Goal: Task Accomplishment & Management: Complete application form

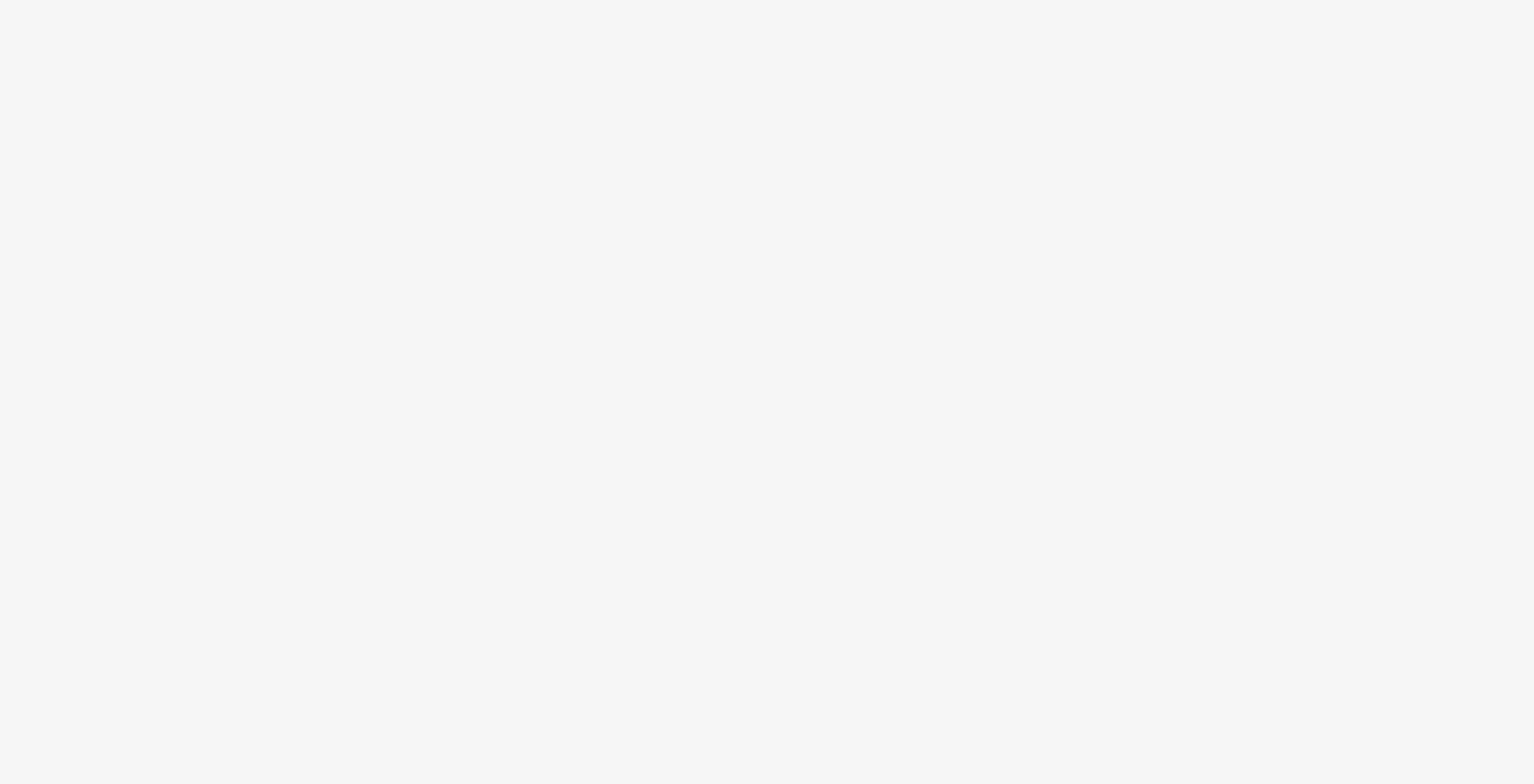
select select "c2295f28-7c96-446f-b279-53c23ee2b854"
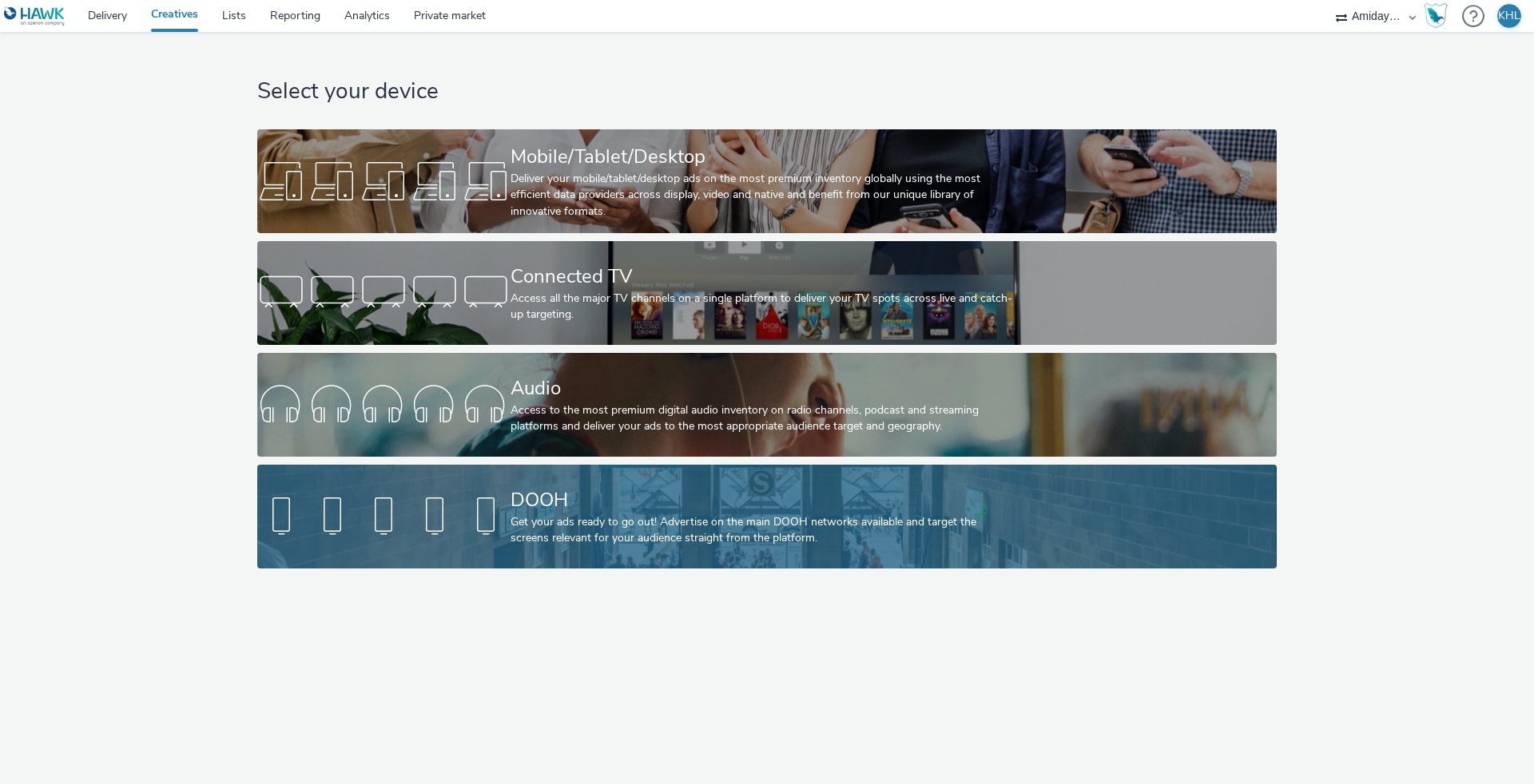
click at [625, 540] on div "Get your ads ready to go out! Advertise on the main DOOH networks available and…" at bounding box center [763, 530] width 506 height 32
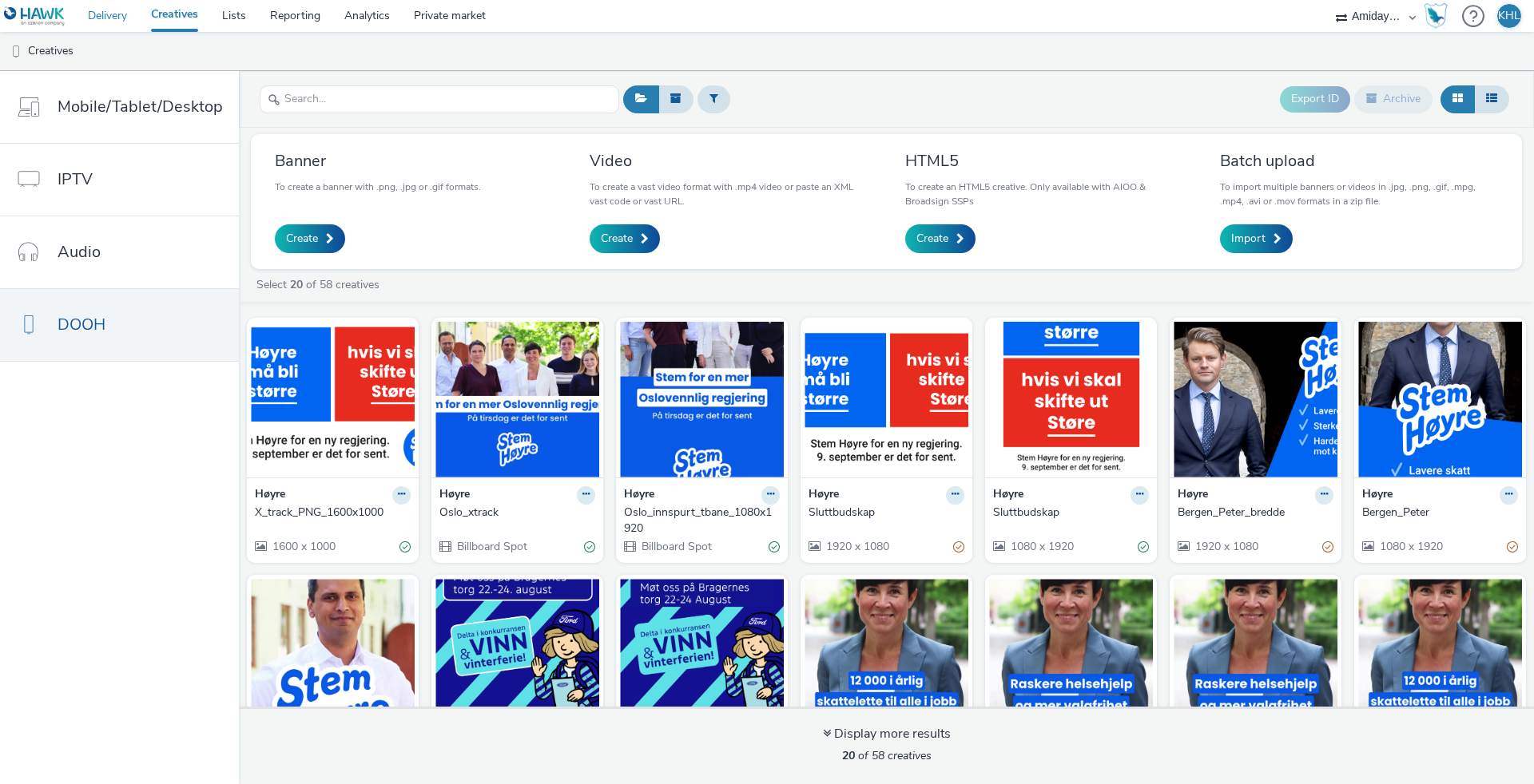
click at [116, 26] on link "Delivery" at bounding box center [107, 16] width 63 height 32
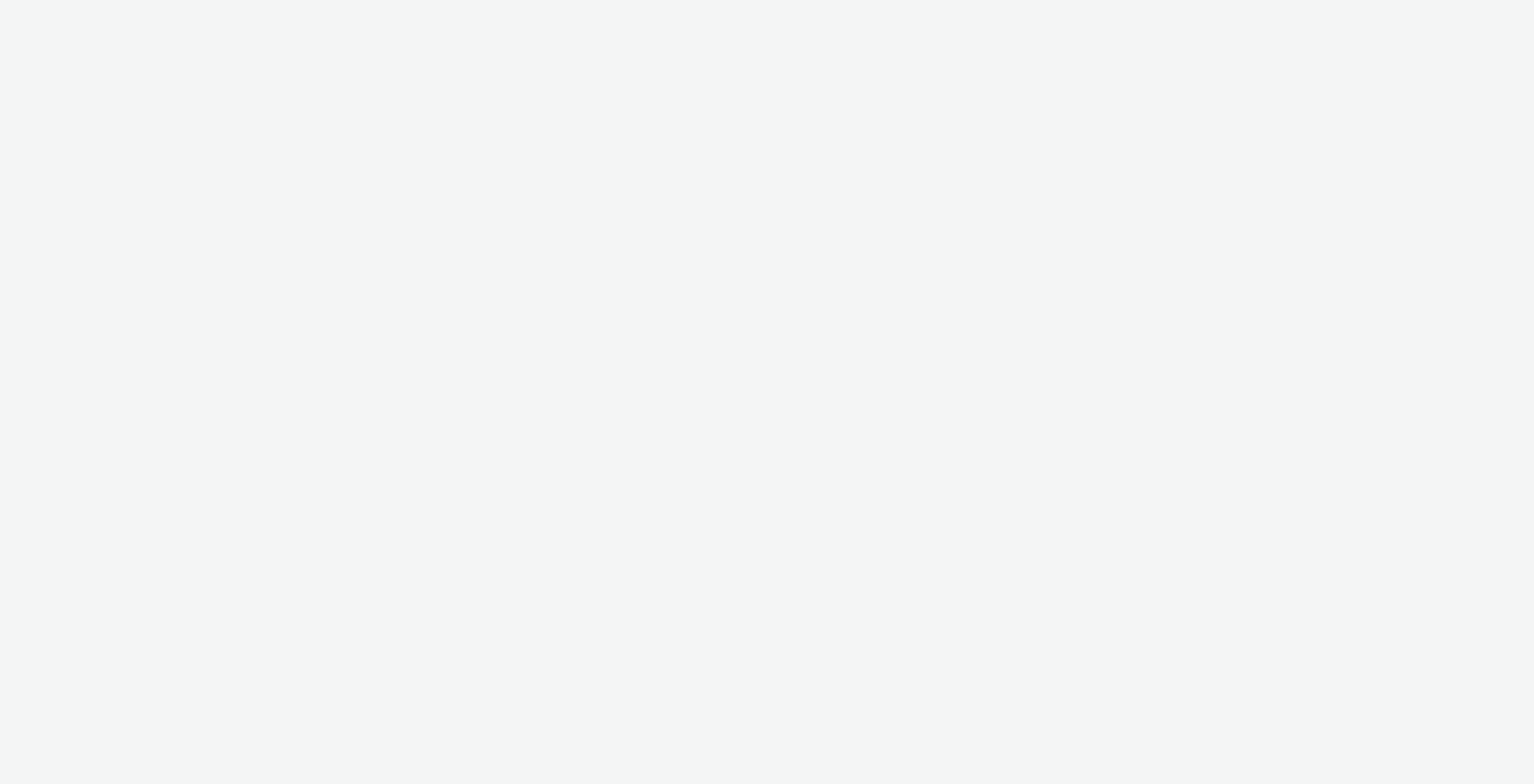
select select "cdb1600e-d33f-40a8-accd-eccb764071e3"
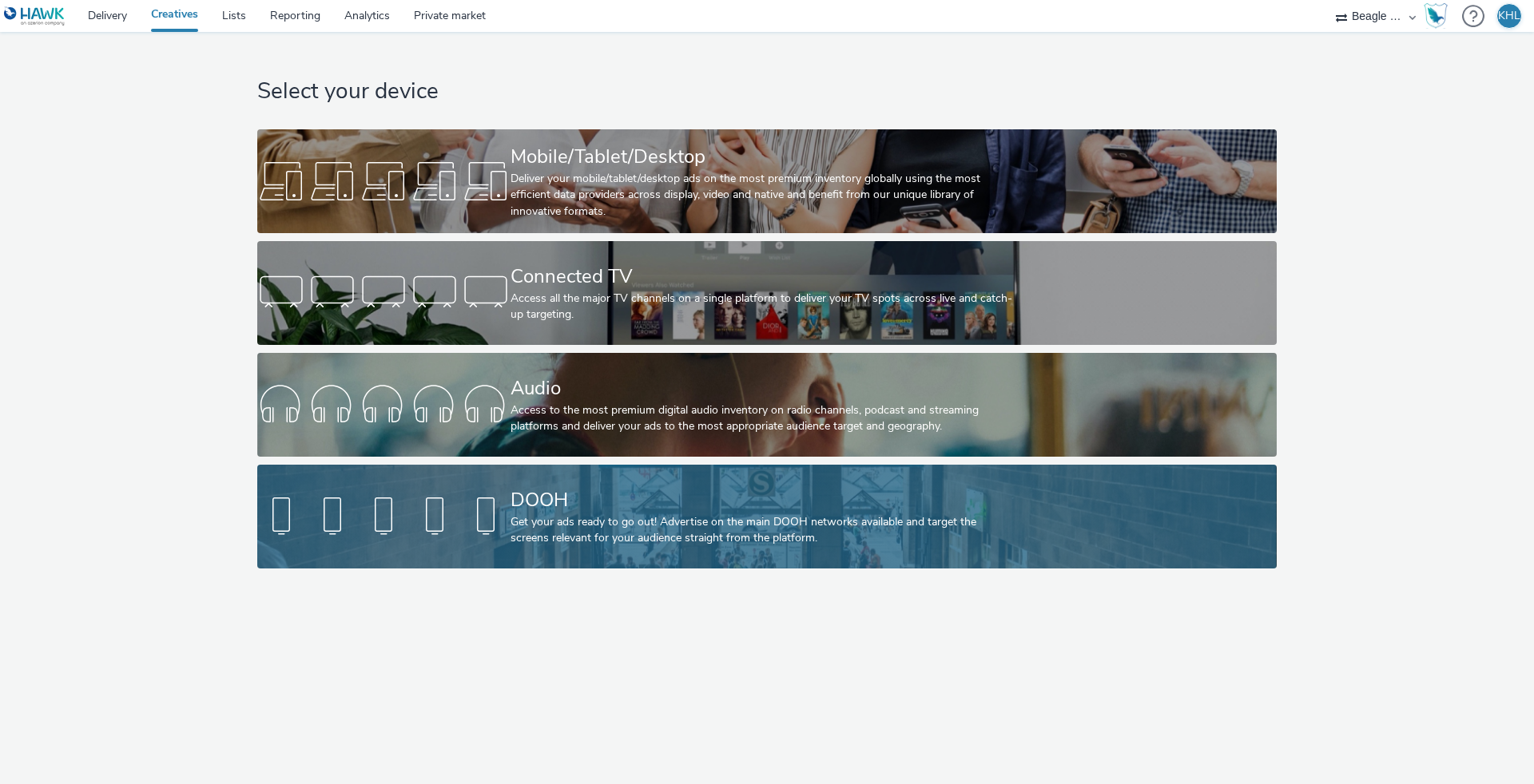
click at [644, 511] on div "DOOH" at bounding box center [763, 500] width 506 height 28
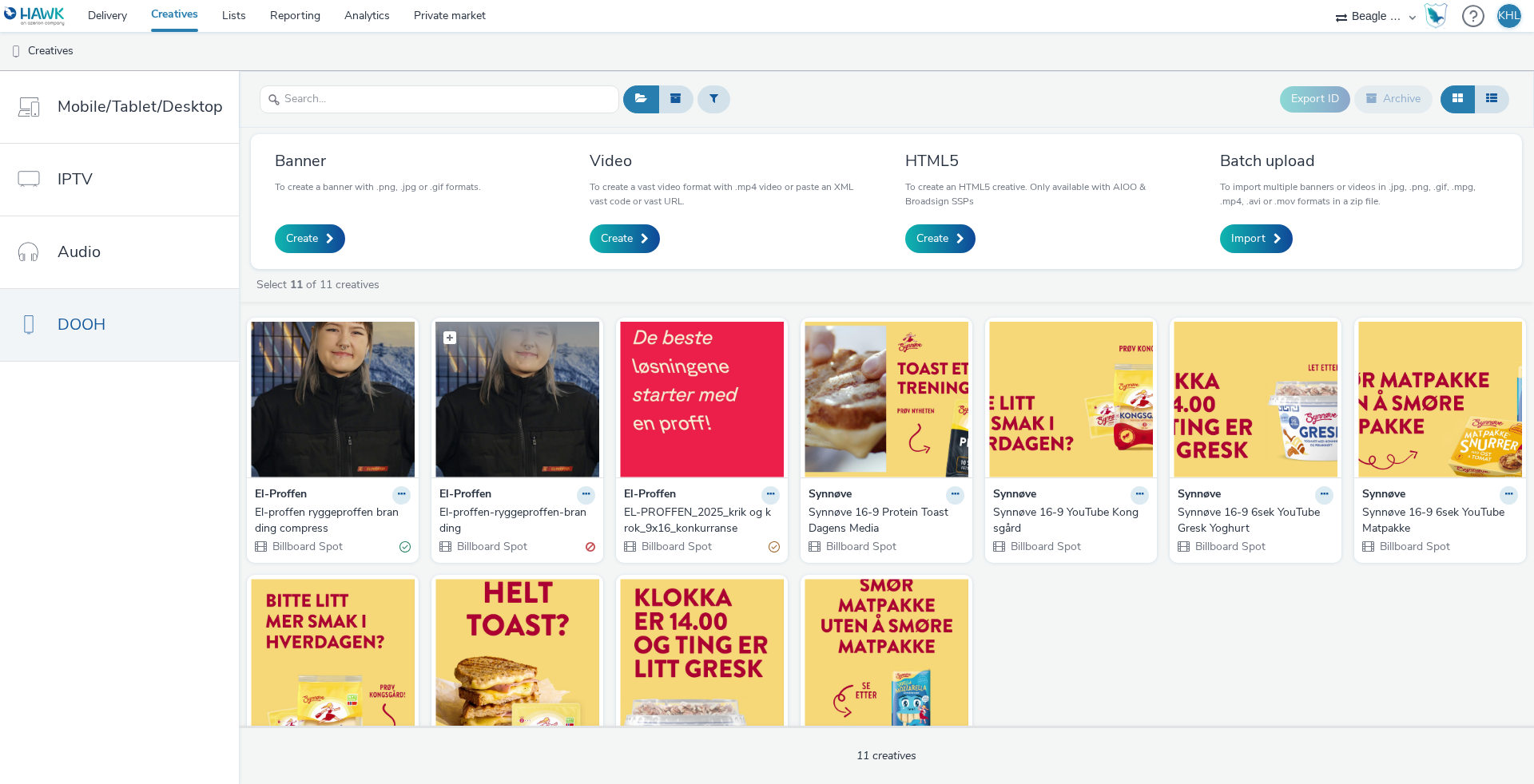
click at [486, 414] on img at bounding box center [517, 399] width 164 height 155
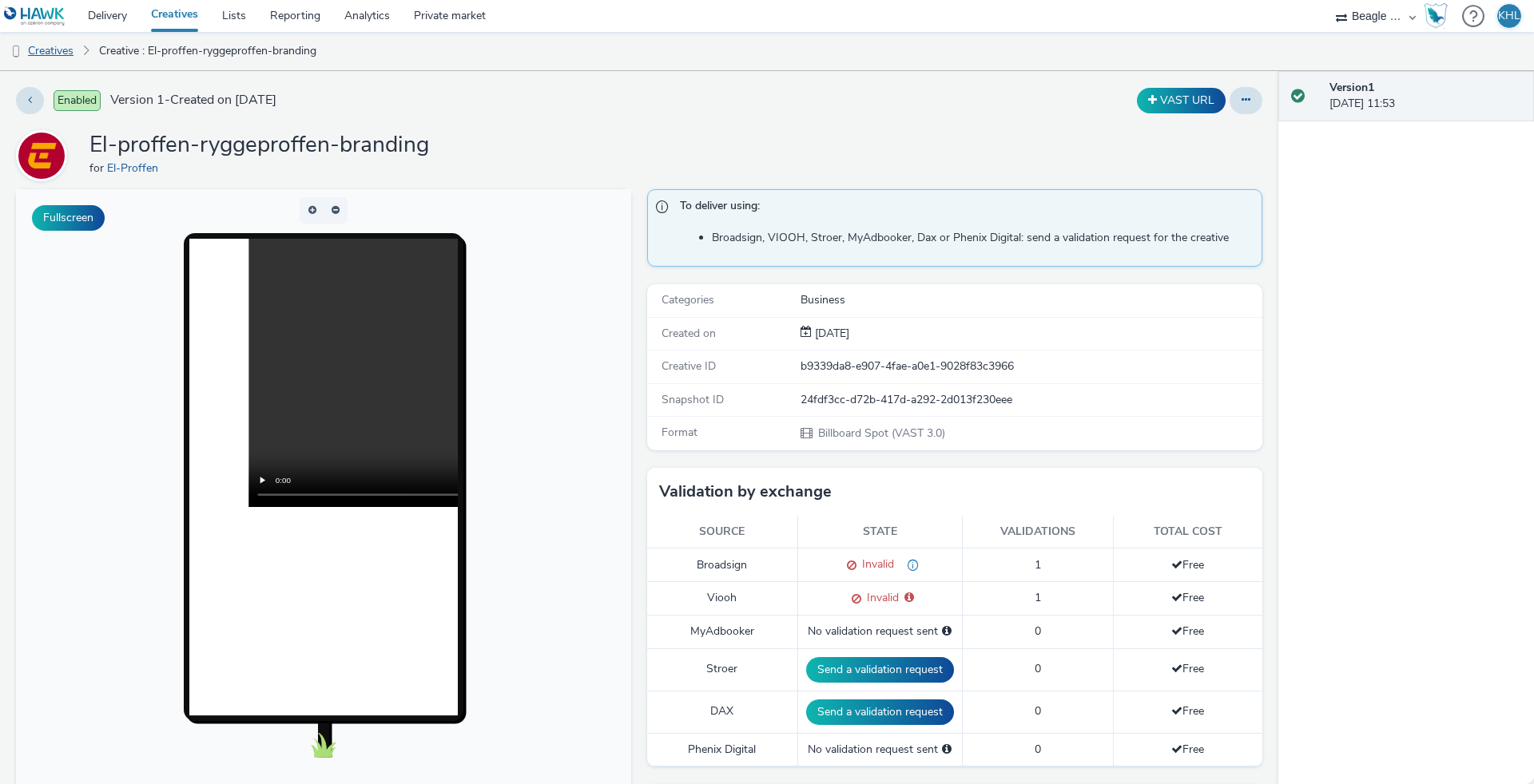
click at [62, 55] on link "Creatives" at bounding box center [41, 51] width 81 height 38
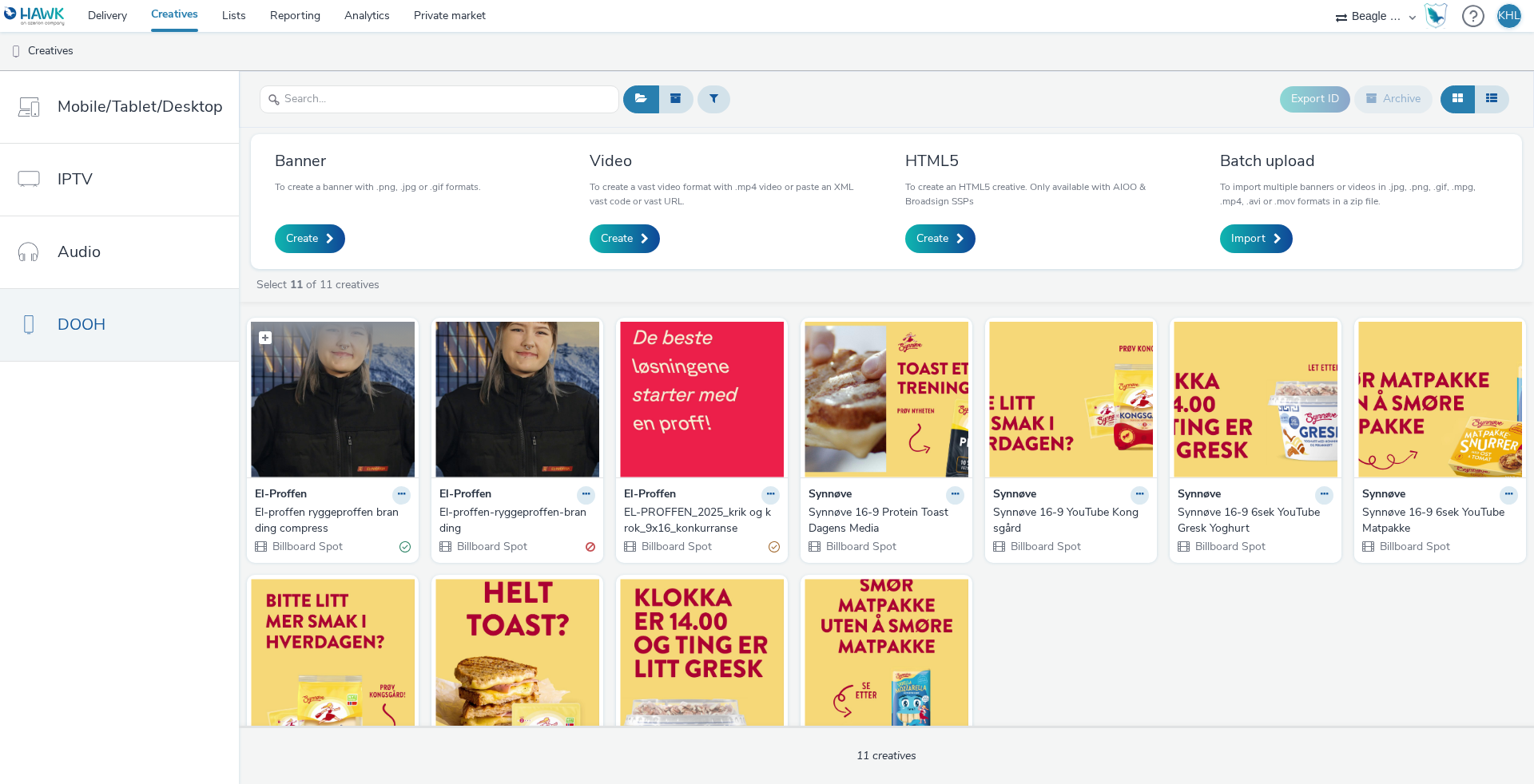
click at [381, 410] on img at bounding box center [332, 399] width 164 height 155
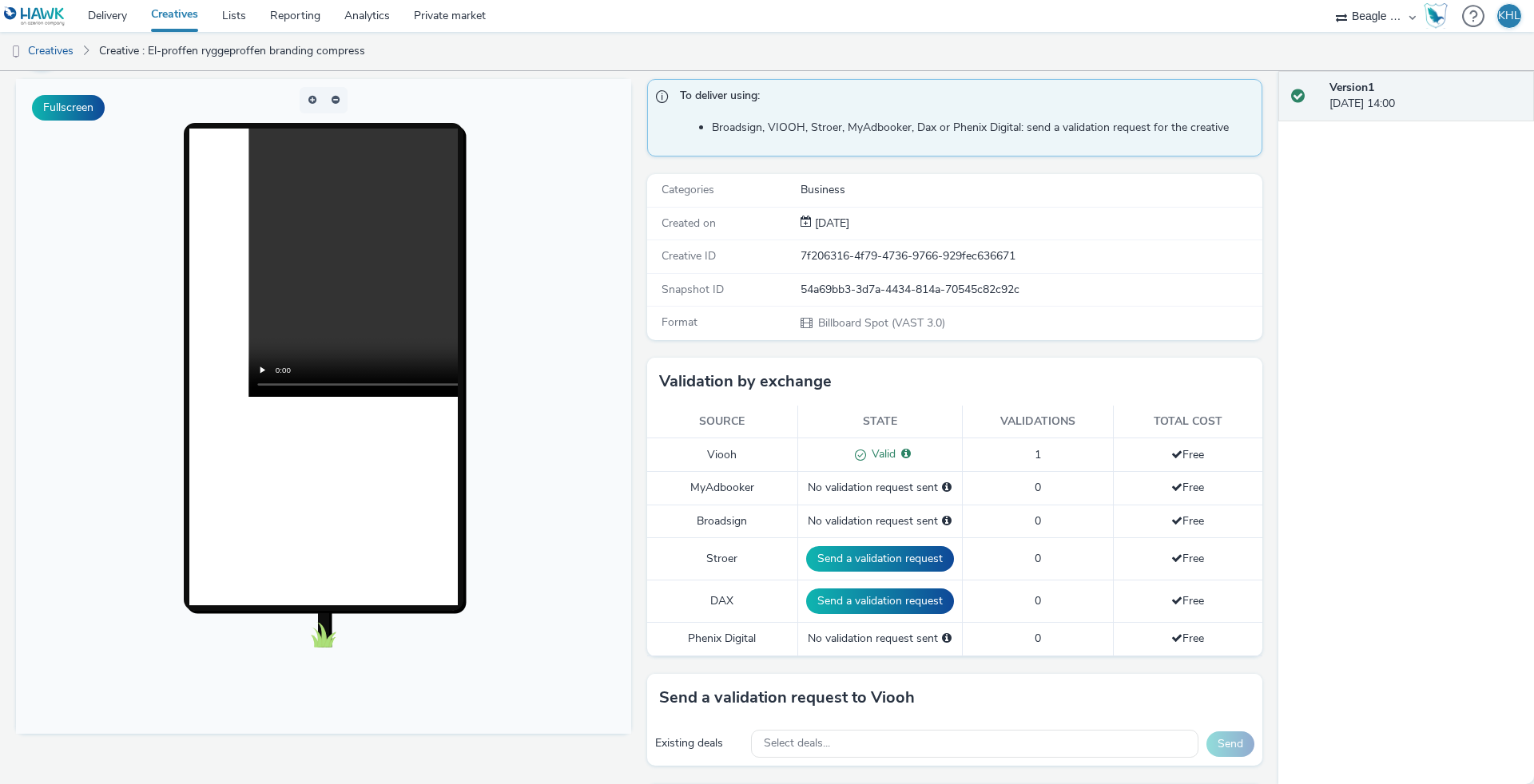
scroll to position [118, 0]
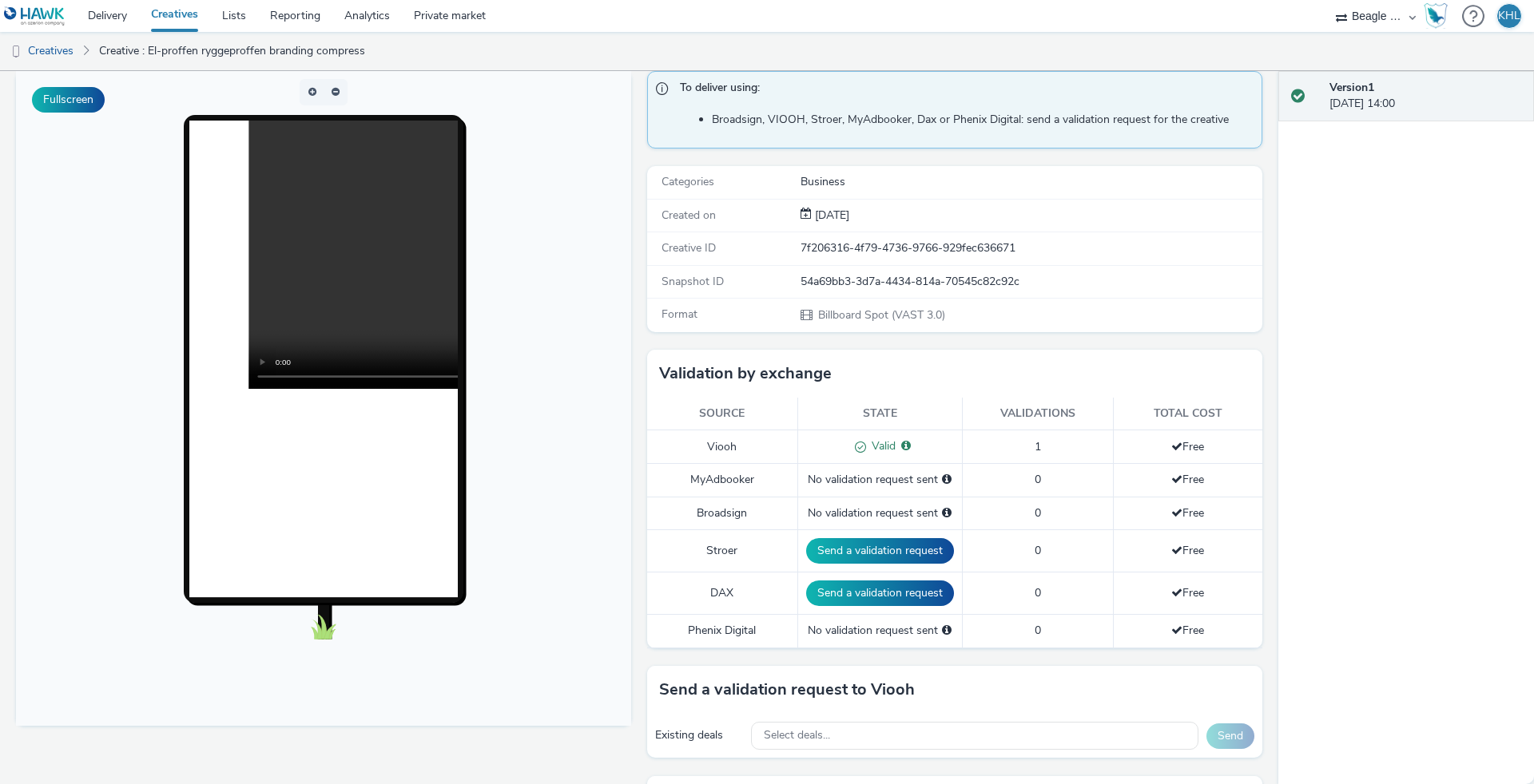
click at [324, 247] on video at bounding box center [517, 254] width 537 height 268
click at [265, 378] on video at bounding box center [517, 254] width 537 height 268
click at [480, 4] on link "Private market" at bounding box center [450, 16] width 96 height 32
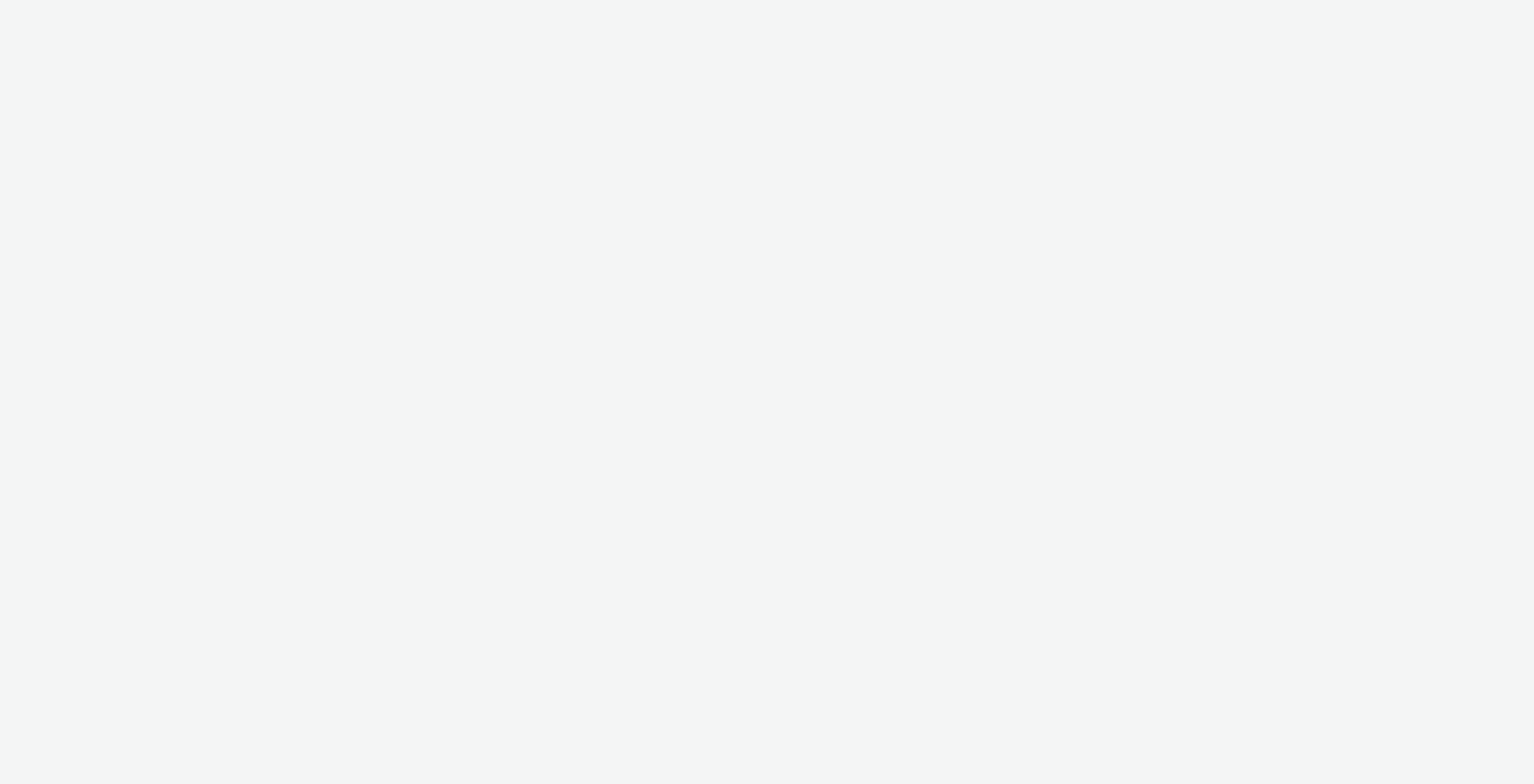
select select "cdb1600e-d33f-40a8-accd-eccb764071e3"
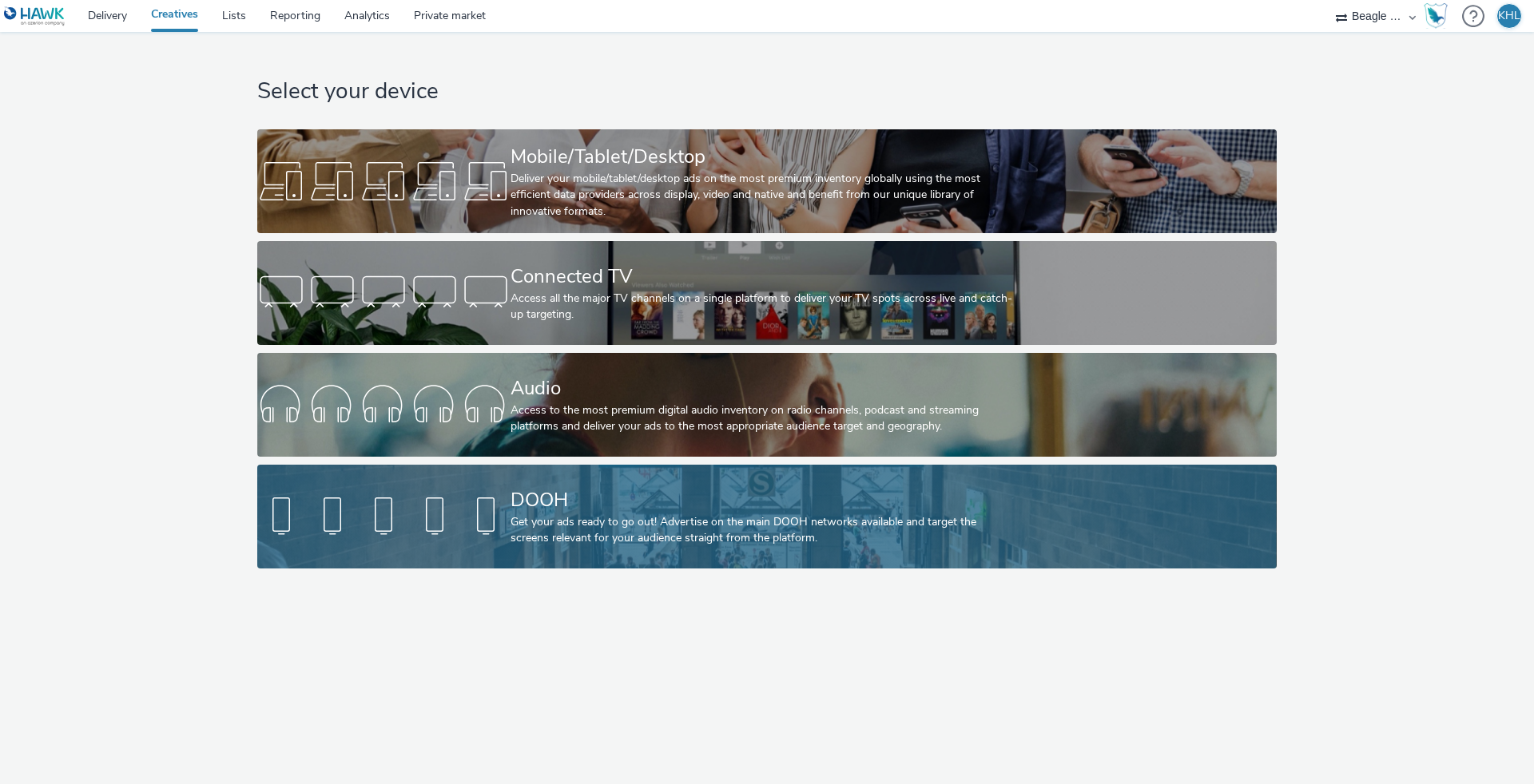
click at [396, 506] on div at bounding box center [384, 517] width 253 height 51
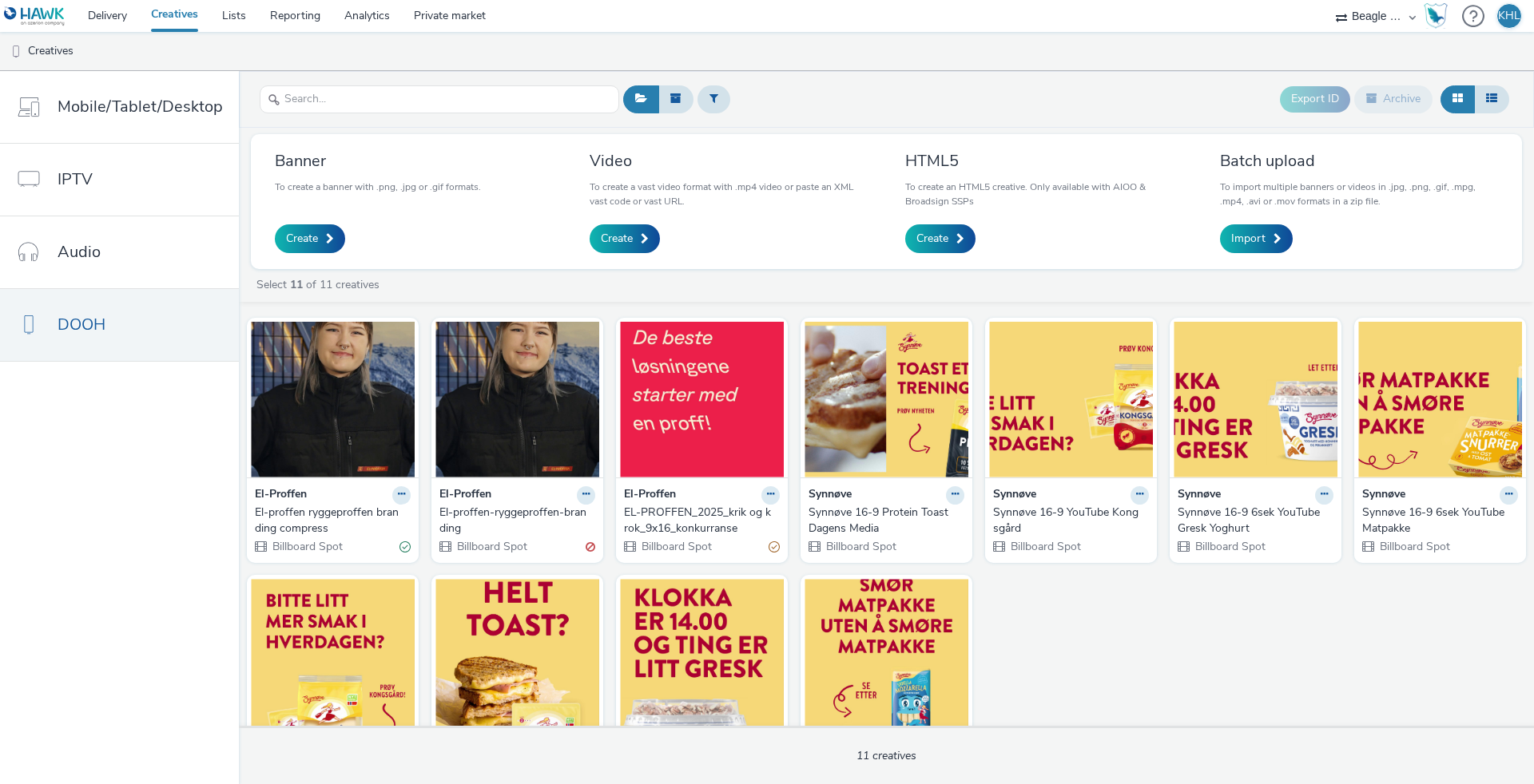
click at [385, 402] on img at bounding box center [332, 399] width 164 height 155
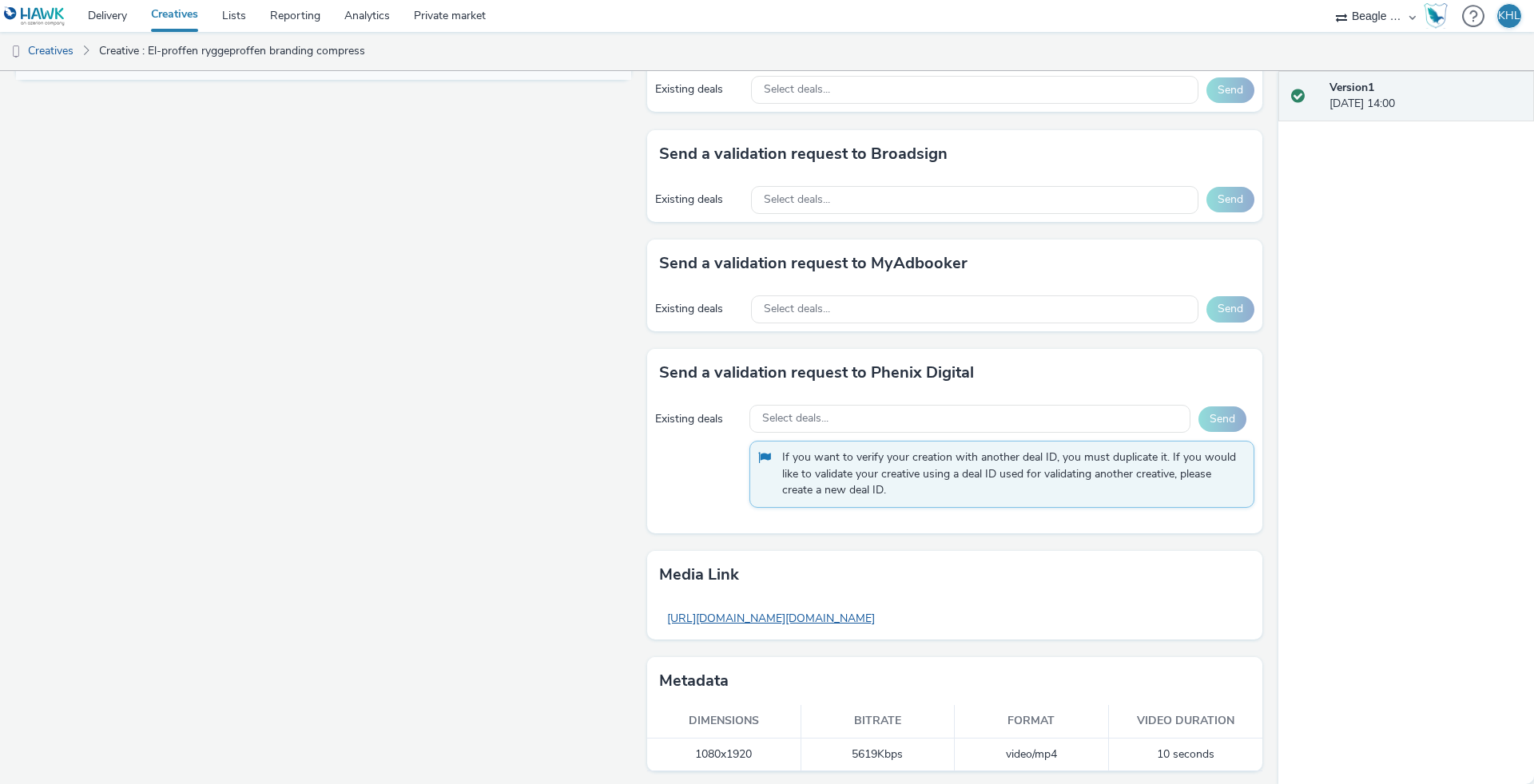
scroll to position [763, 0]
click at [878, 618] on link "https://tabmo-cdn.s3.eu-west-1.amazonaws.com/hawk.tabmo.io/organizations/84d130…" at bounding box center [770, 619] width 224 height 31
click at [100, 7] on link "Delivery" at bounding box center [107, 16] width 63 height 32
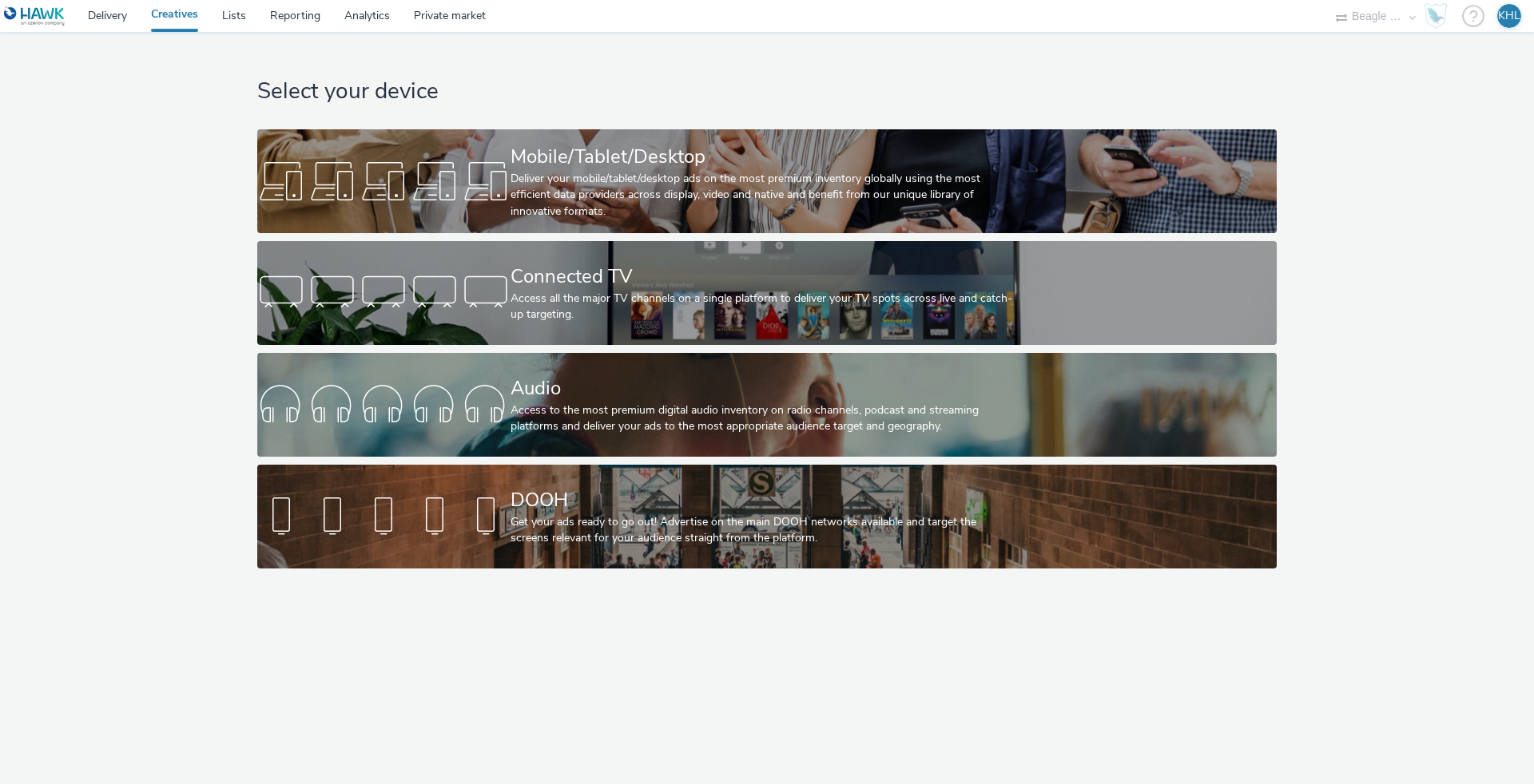
select select "cdb1600e-d33f-40a8-accd-eccb764071e3"
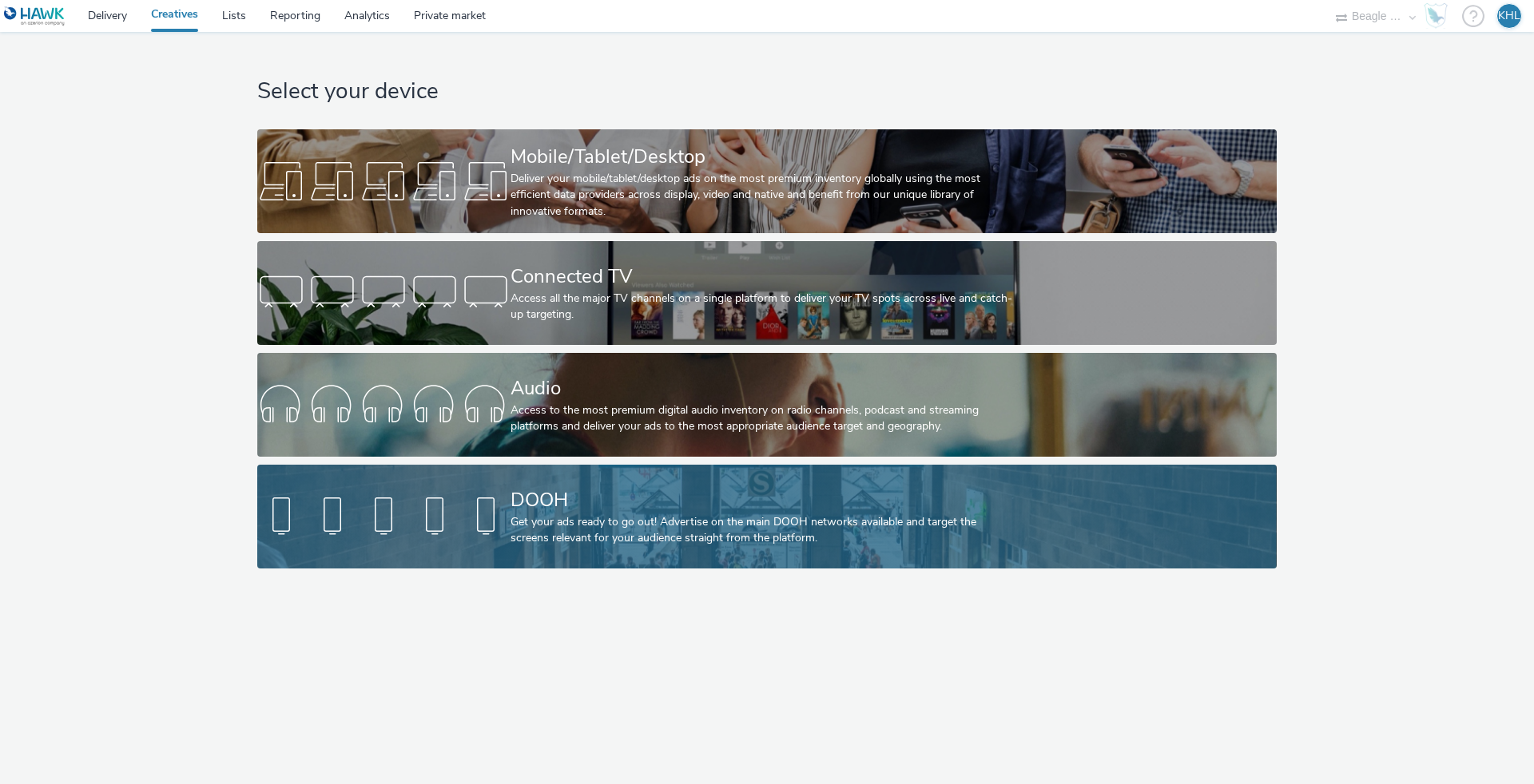
click at [487, 533] on div at bounding box center [384, 517] width 253 height 51
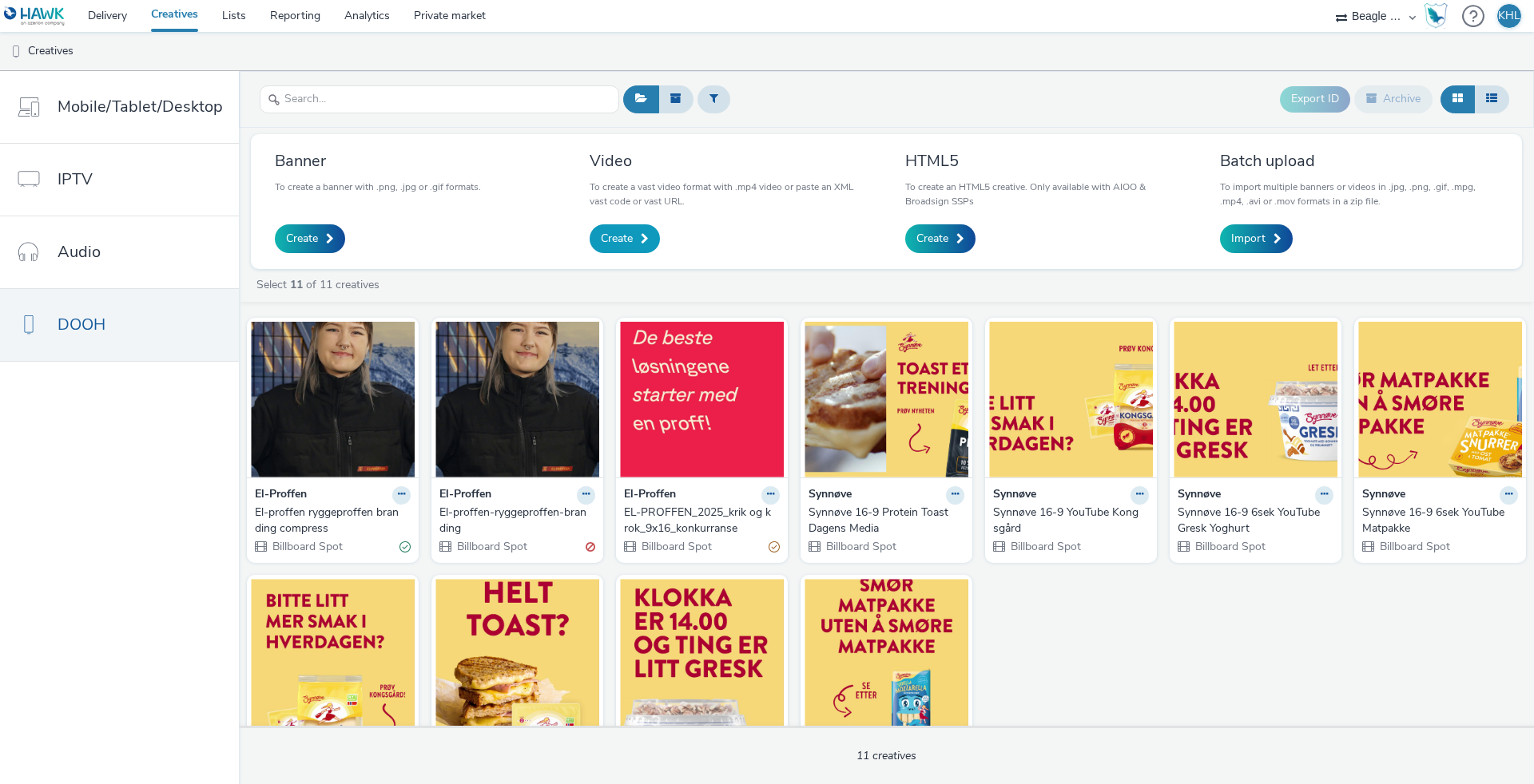
click at [620, 240] on span "Create" at bounding box center [617, 238] width 32 height 16
click at [314, 426] on img at bounding box center [332, 399] width 164 height 155
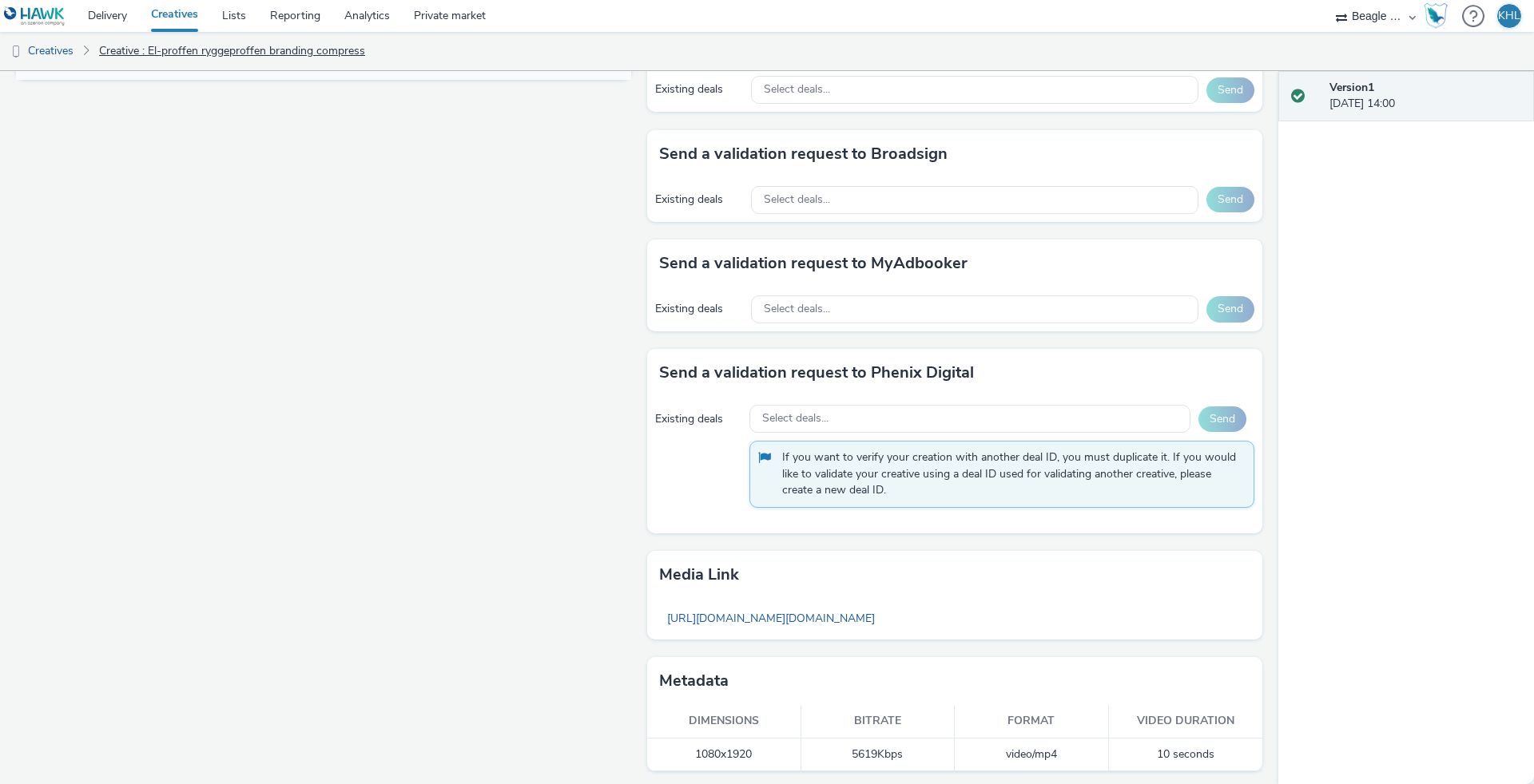
scroll to position [763, 0]
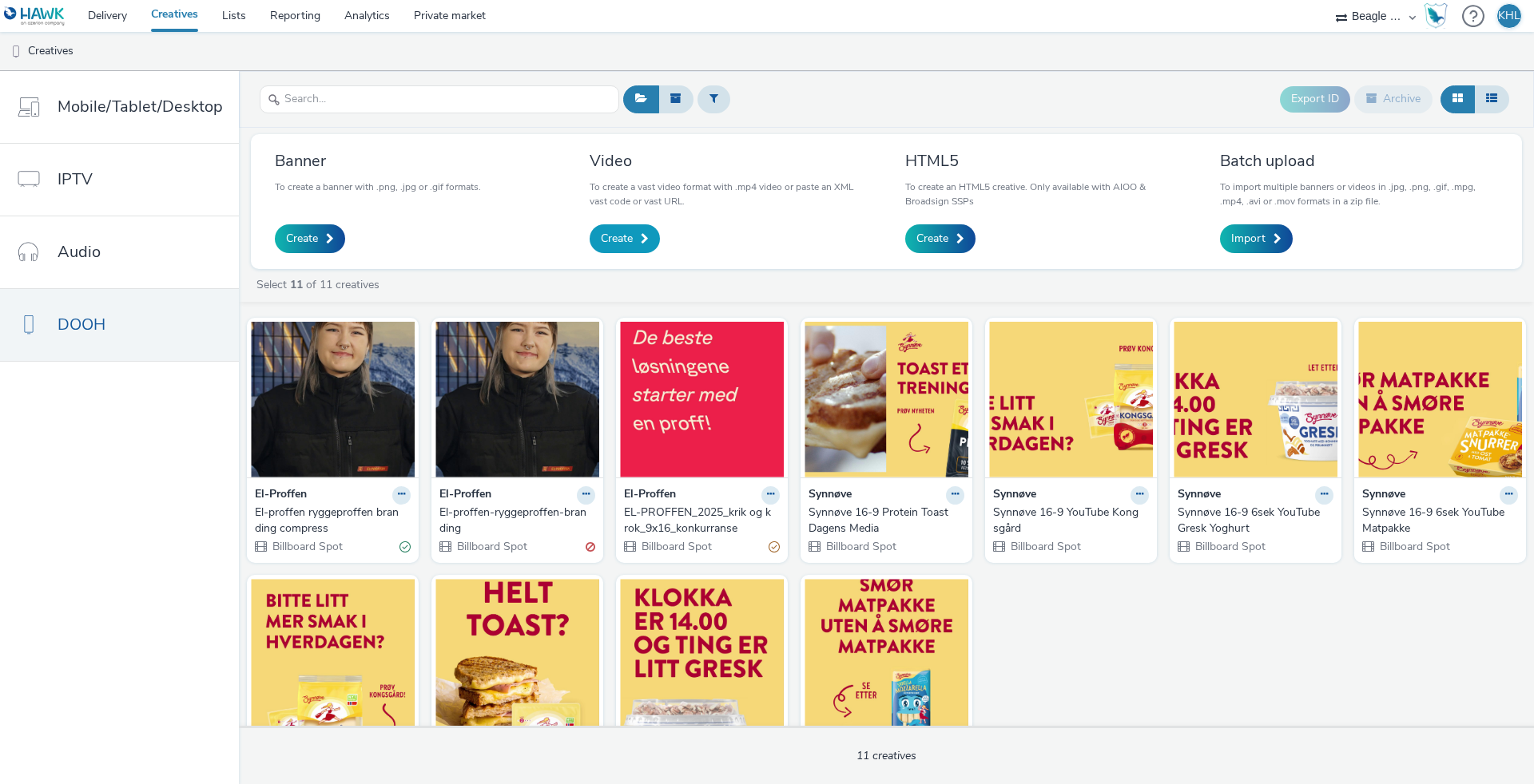
click at [601, 239] on span "Create" at bounding box center [617, 238] width 32 height 16
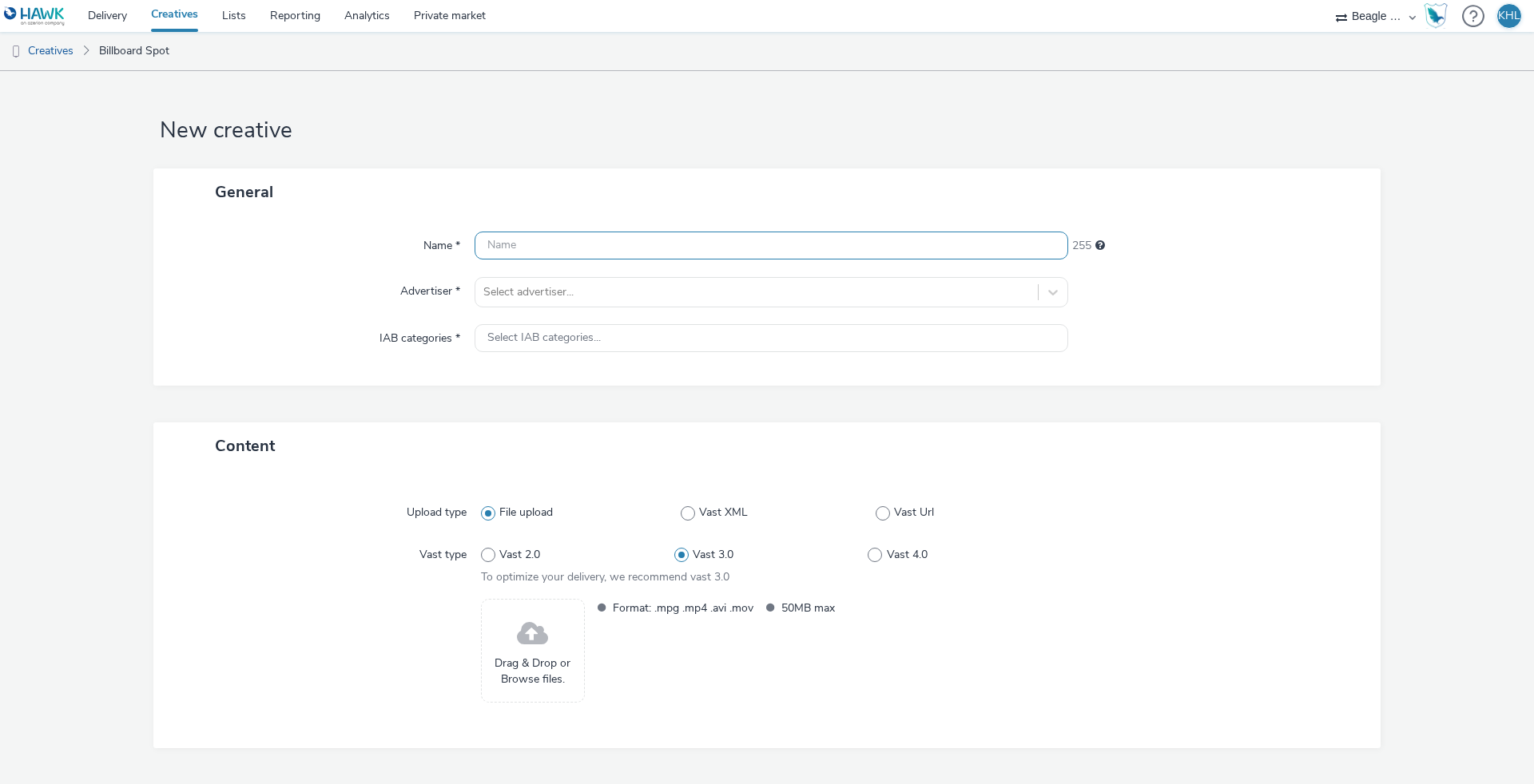
click at [495, 243] on input "text" at bounding box center [771, 246] width 593 height 28
type input "Elproffen_1080x1920_utenlyd"
click at [513, 282] on div at bounding box center [756, 292] width 546 height 19
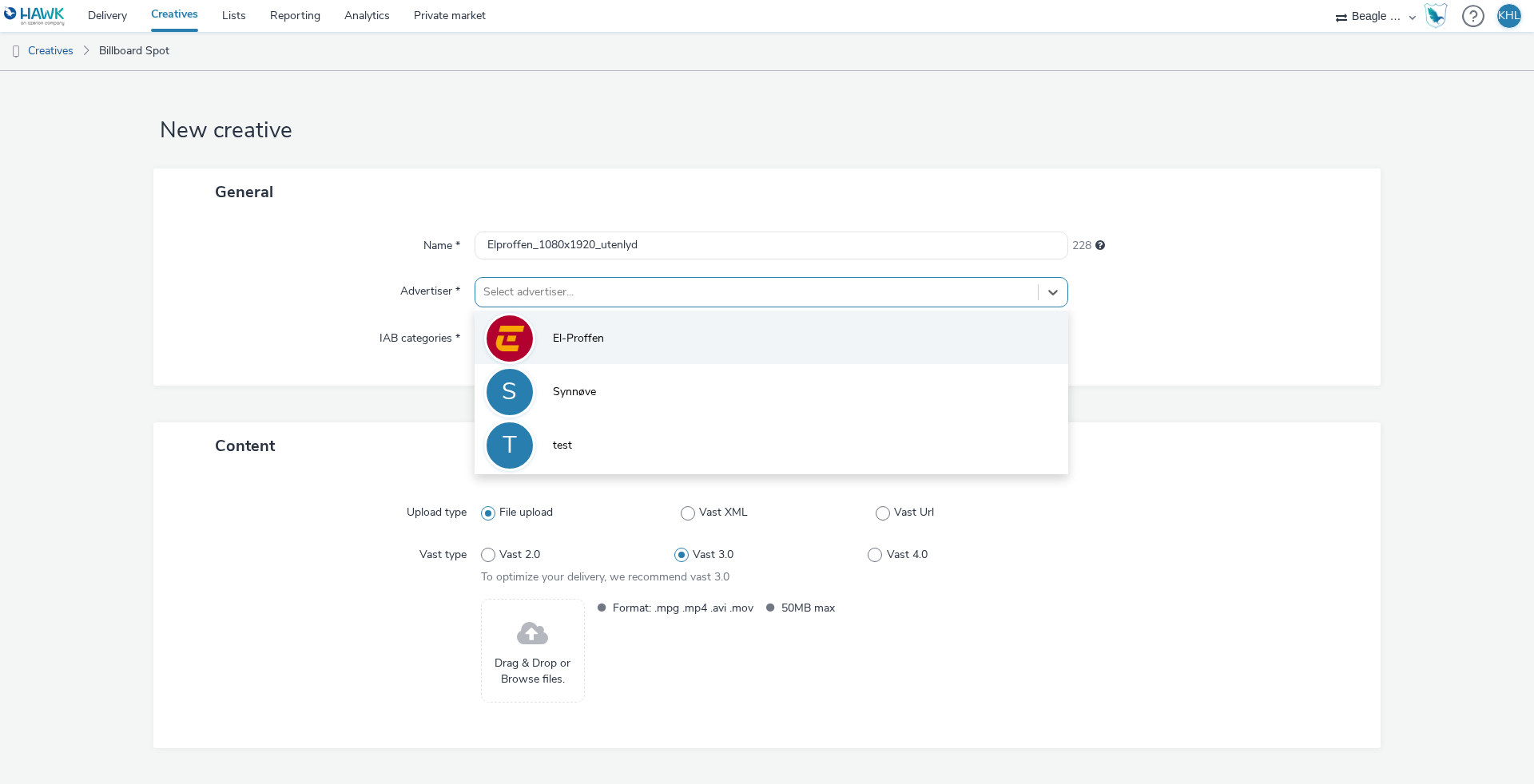
click at [575, 322] on li "El-Proffen" at bounding box center [771, 337] width 593 height 53
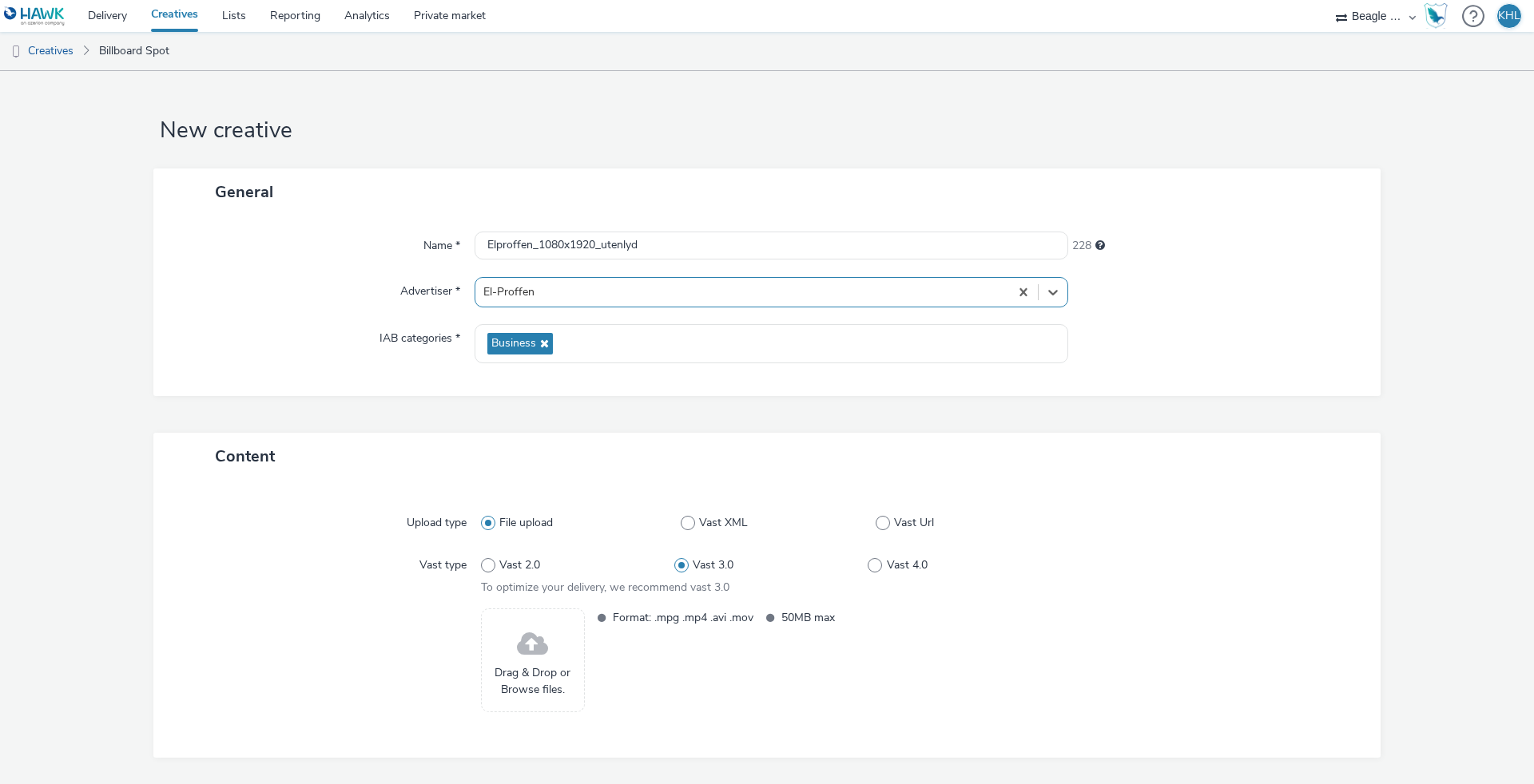
click at [537, 654] on span at bounding box center [532, 644] width 31 height 42
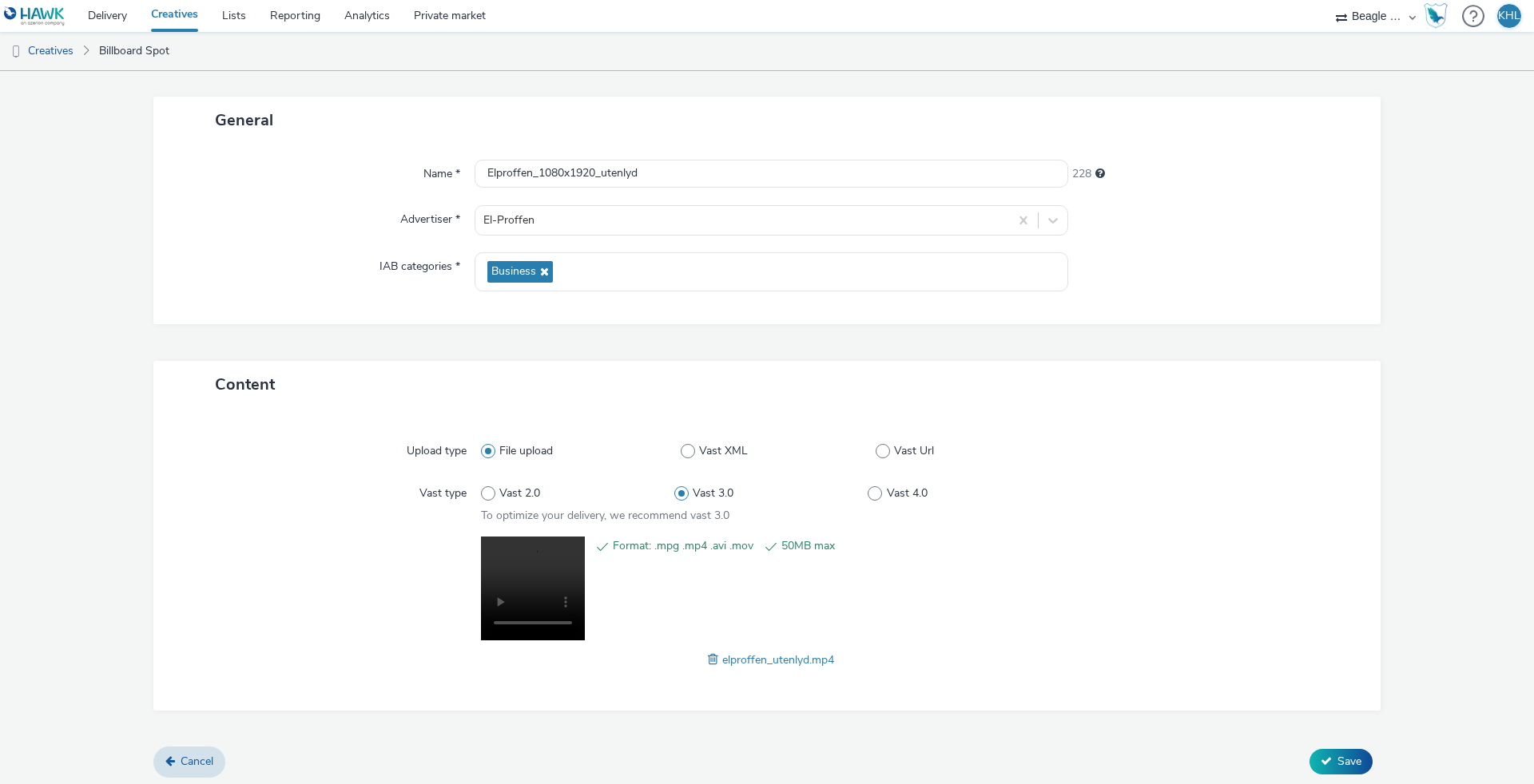
scroll to position [71, 0]
click at [1355, 761] on span "Save" at bounding box center [1349, 762] width 24 height 15
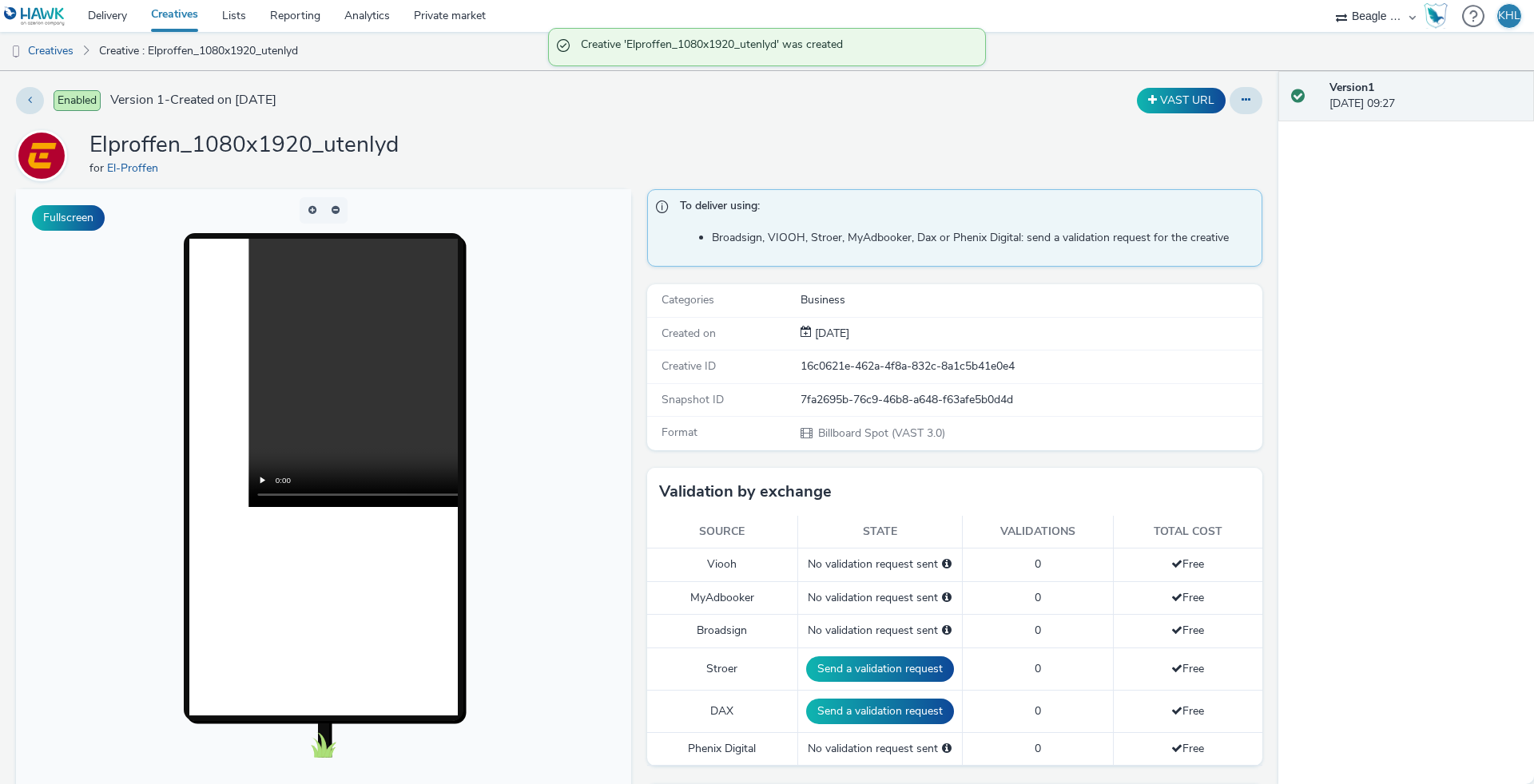
click at [330, 368] on video at bounding box center [517, 372] width 537 height 268
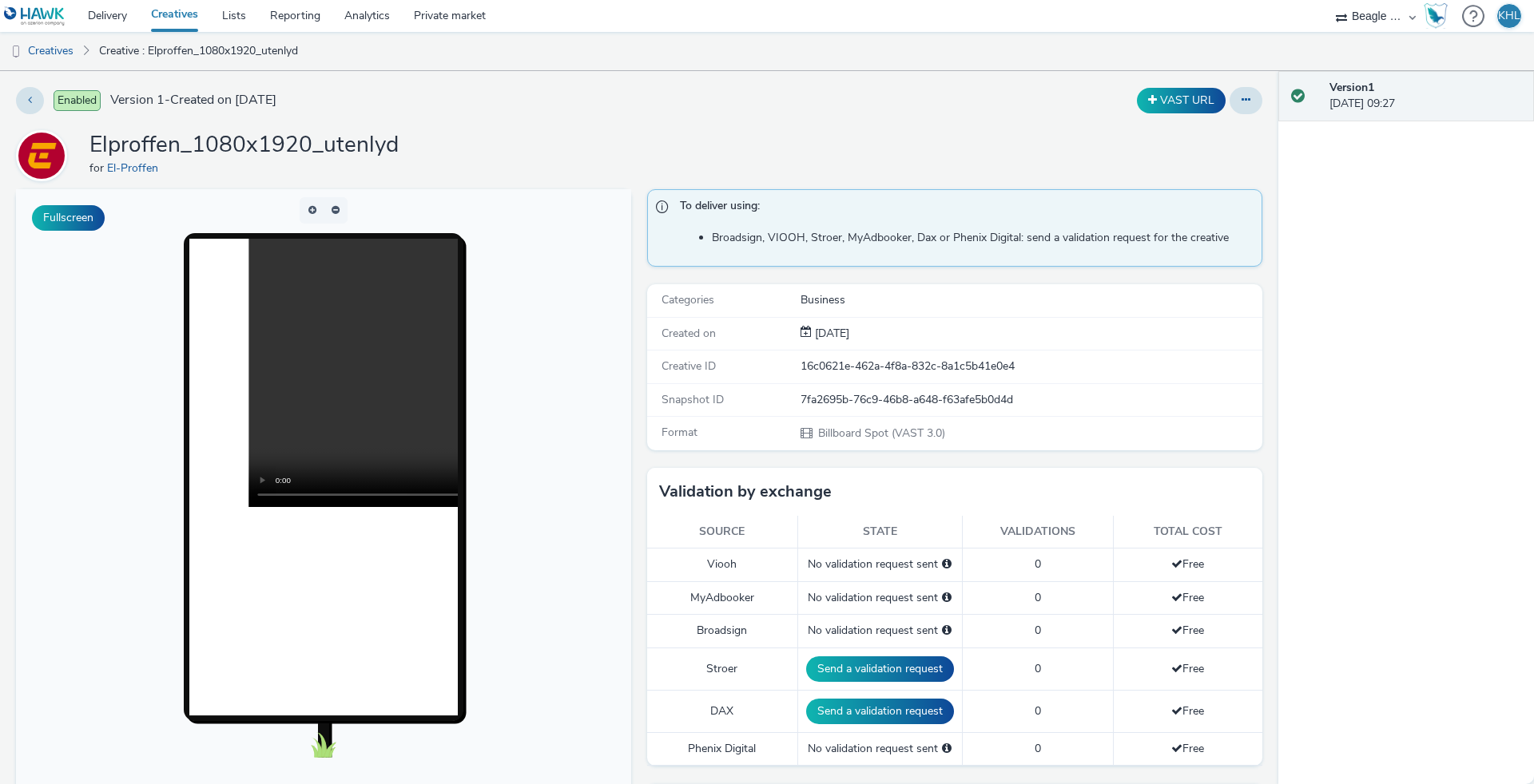
click at [266, 494] on video at bounding box center [517, 372] width 537 height 268
click at [314, 430] on video at bounding box center [517, 372] width 537 height 268
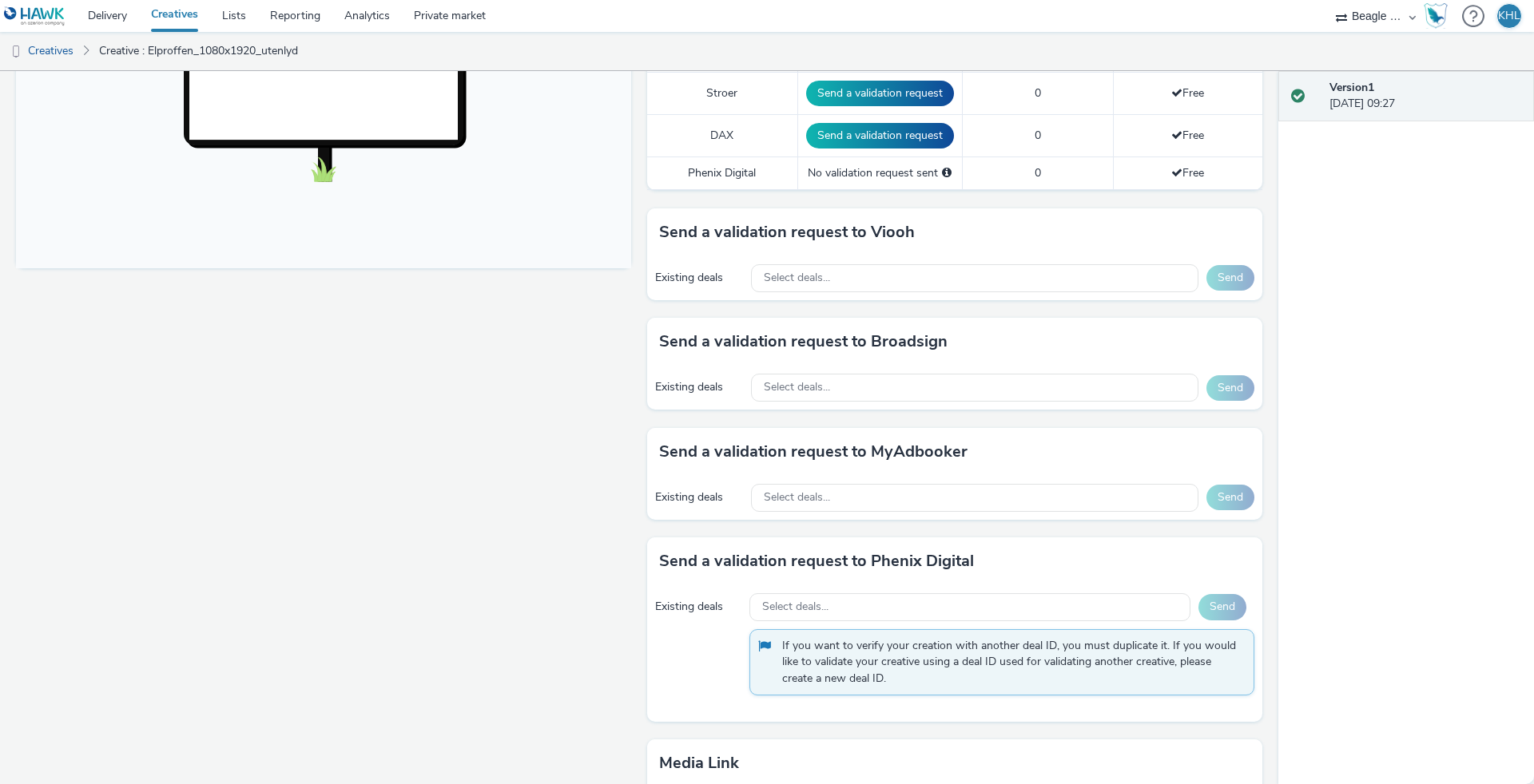
scroll to position [507, 0]
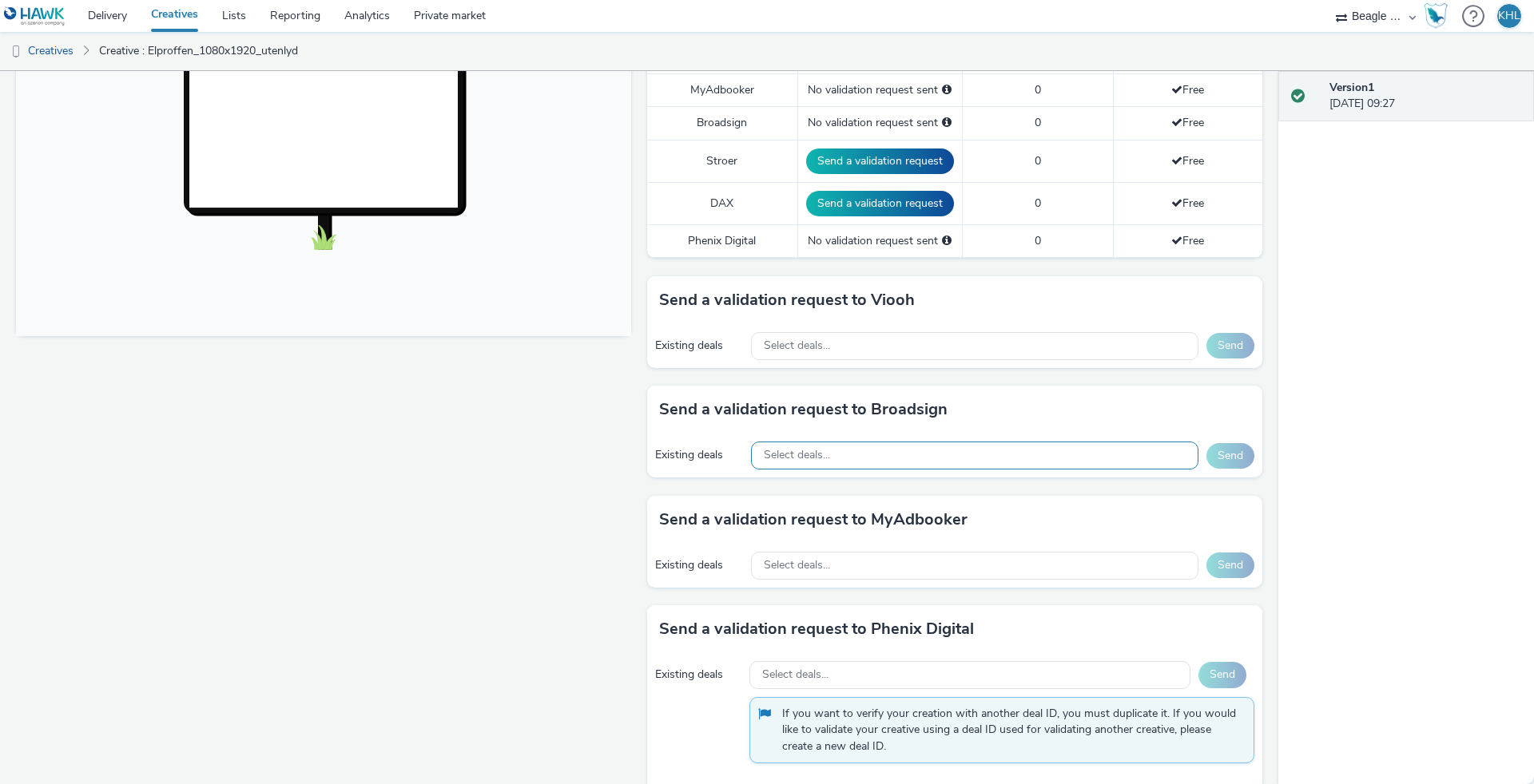
click at [831, 443] on div "Select deals..." at bounding box center [975, 456] width 447 height 28
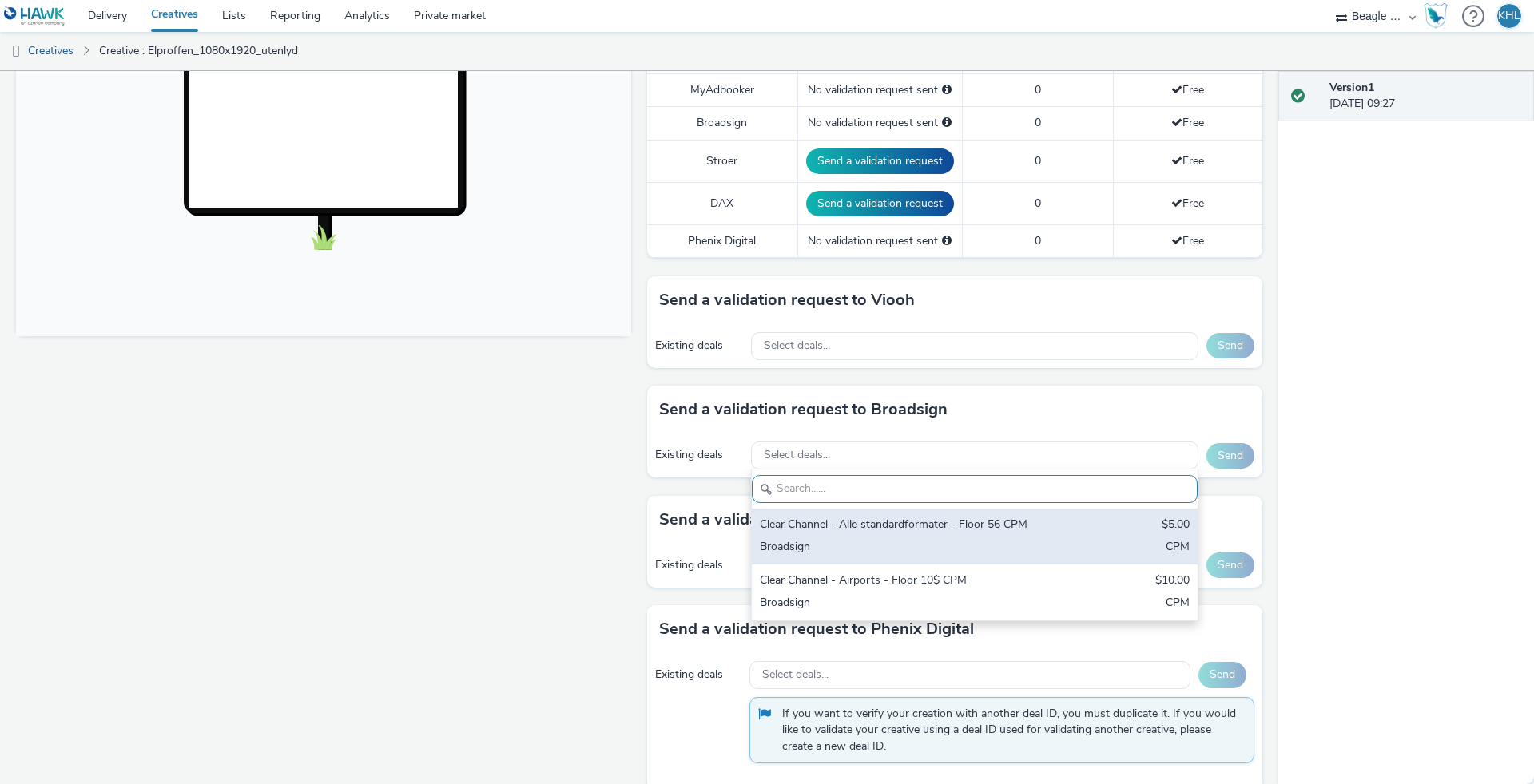
click at [826, 512] on div "Clear Channel - Alle standardformater - Floor 56 CPM $5.00 Broadsign CPM" at bounding box center [975, 536] width 445 height 56
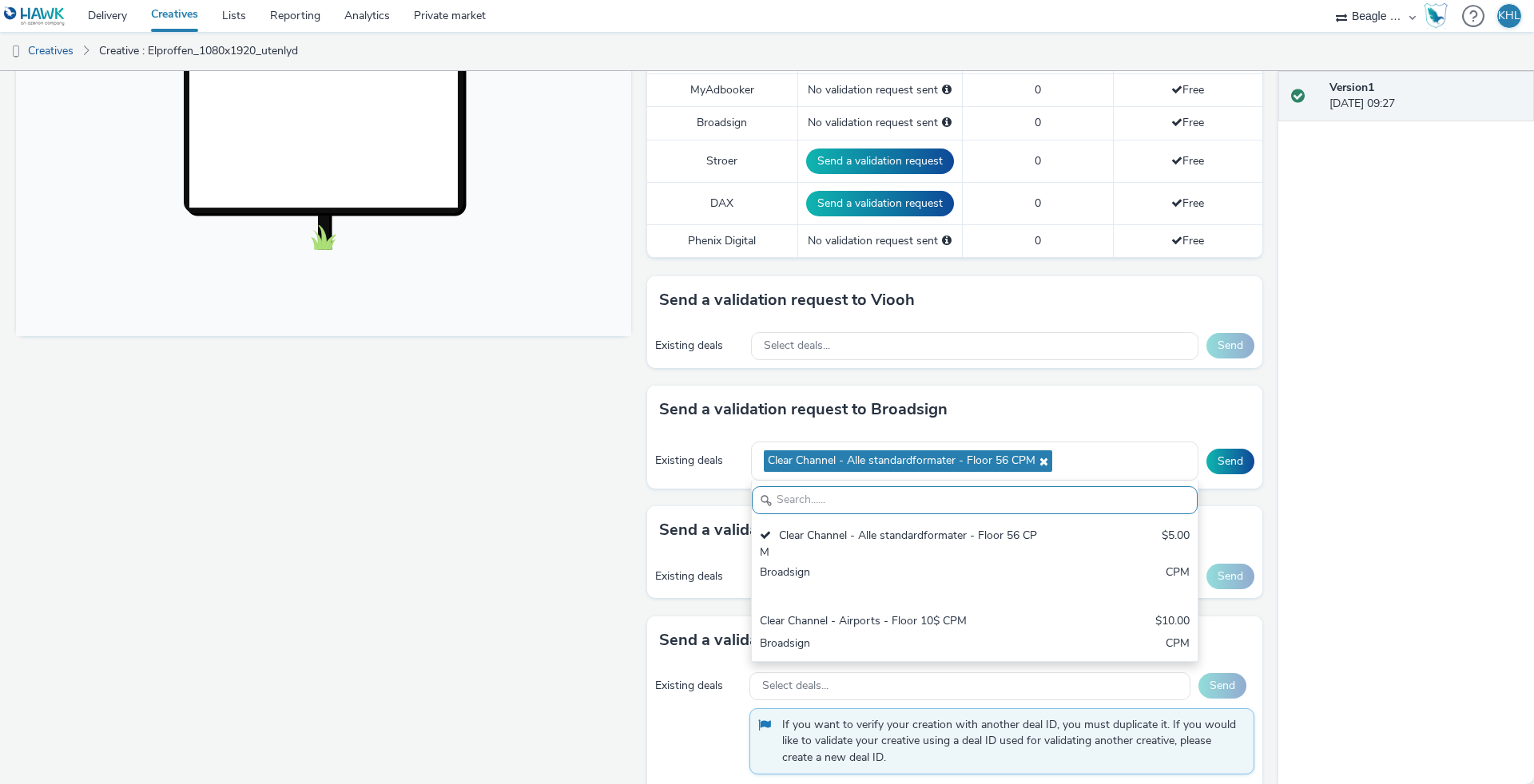
click at [560, 502] on div "Fullscreen" at bounding box center [327, 368] width 623 height 1374
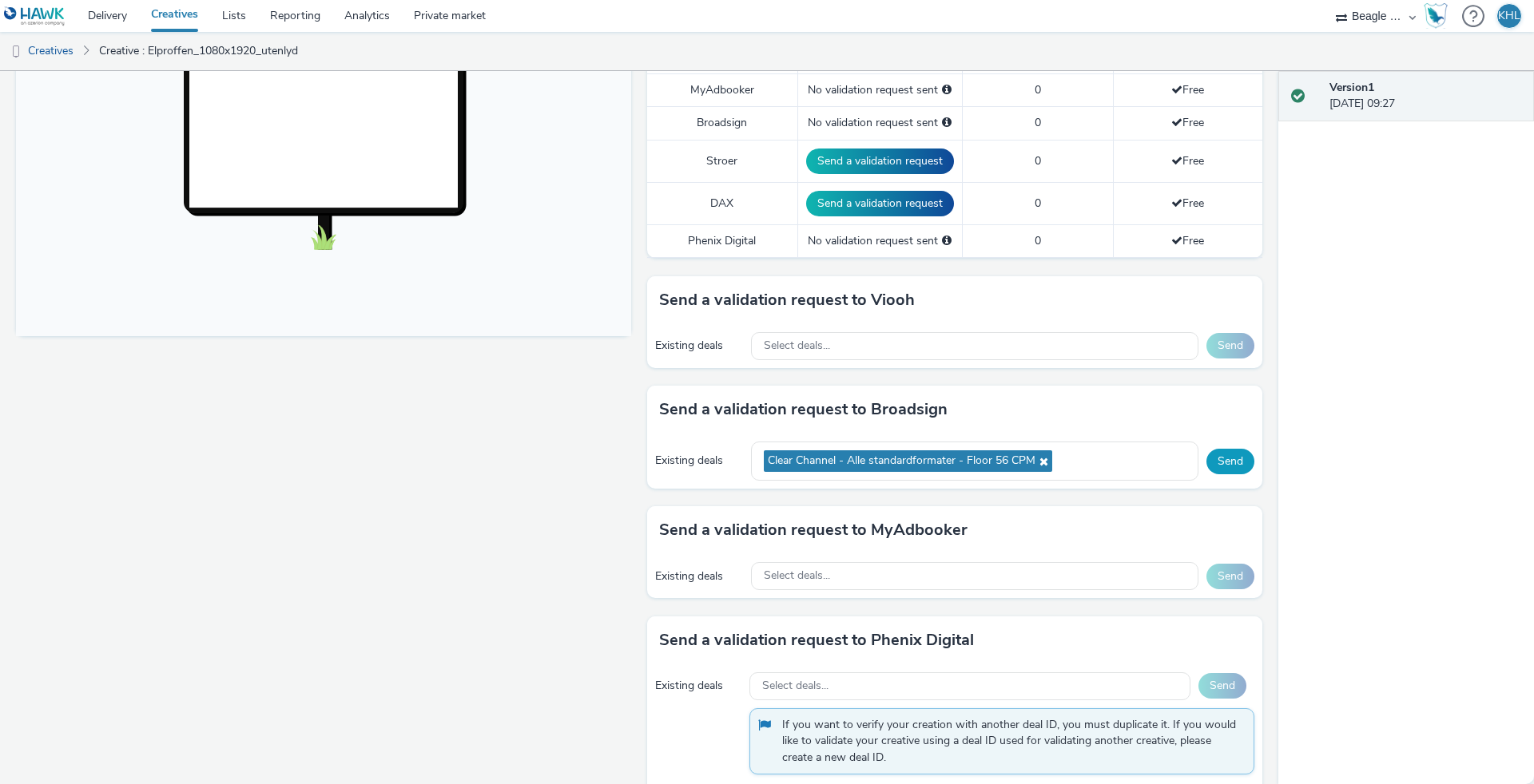
click at [1228, 460] on button "Send" at bounding box center [1230, 461] width 48 height 26
click at [814, 355] on div "Select deals..." at bounding box center [975, 346] width 447 height 28
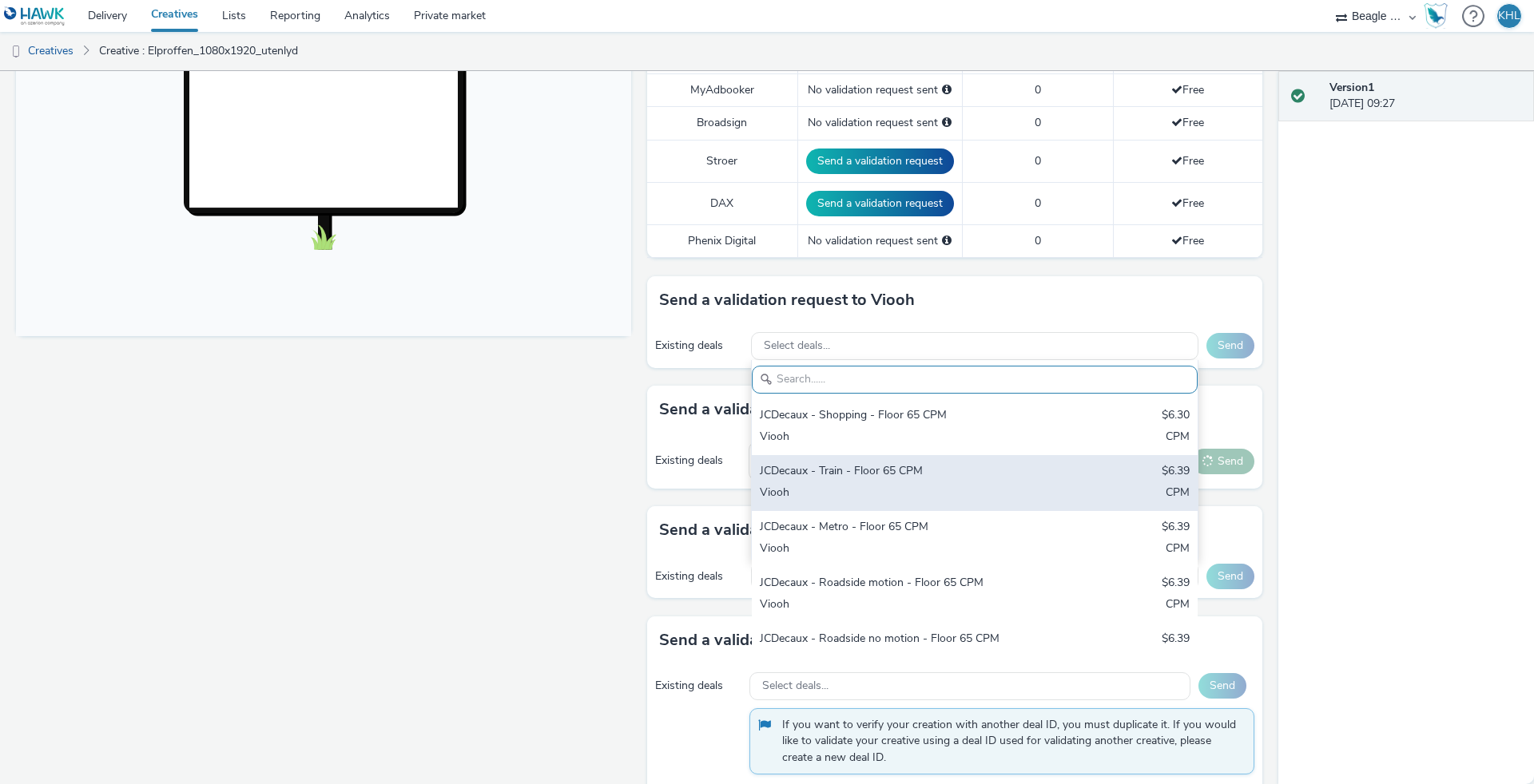
scroll to position [0, 0]
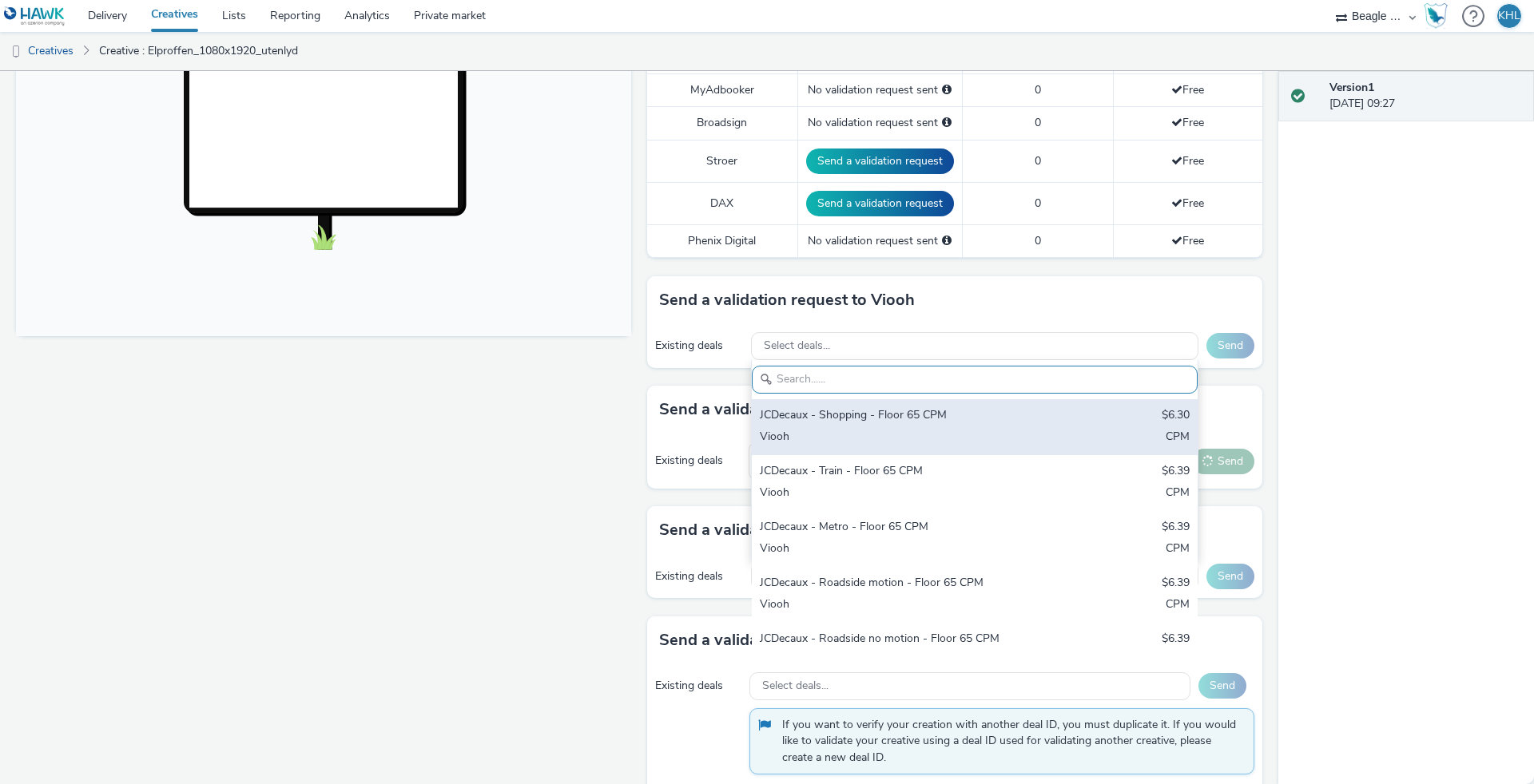
click at [866, 422] on div "JCDecaux - Shopping - Floor 65 CPM" at bounding box center [901, 416] width 283 height 18
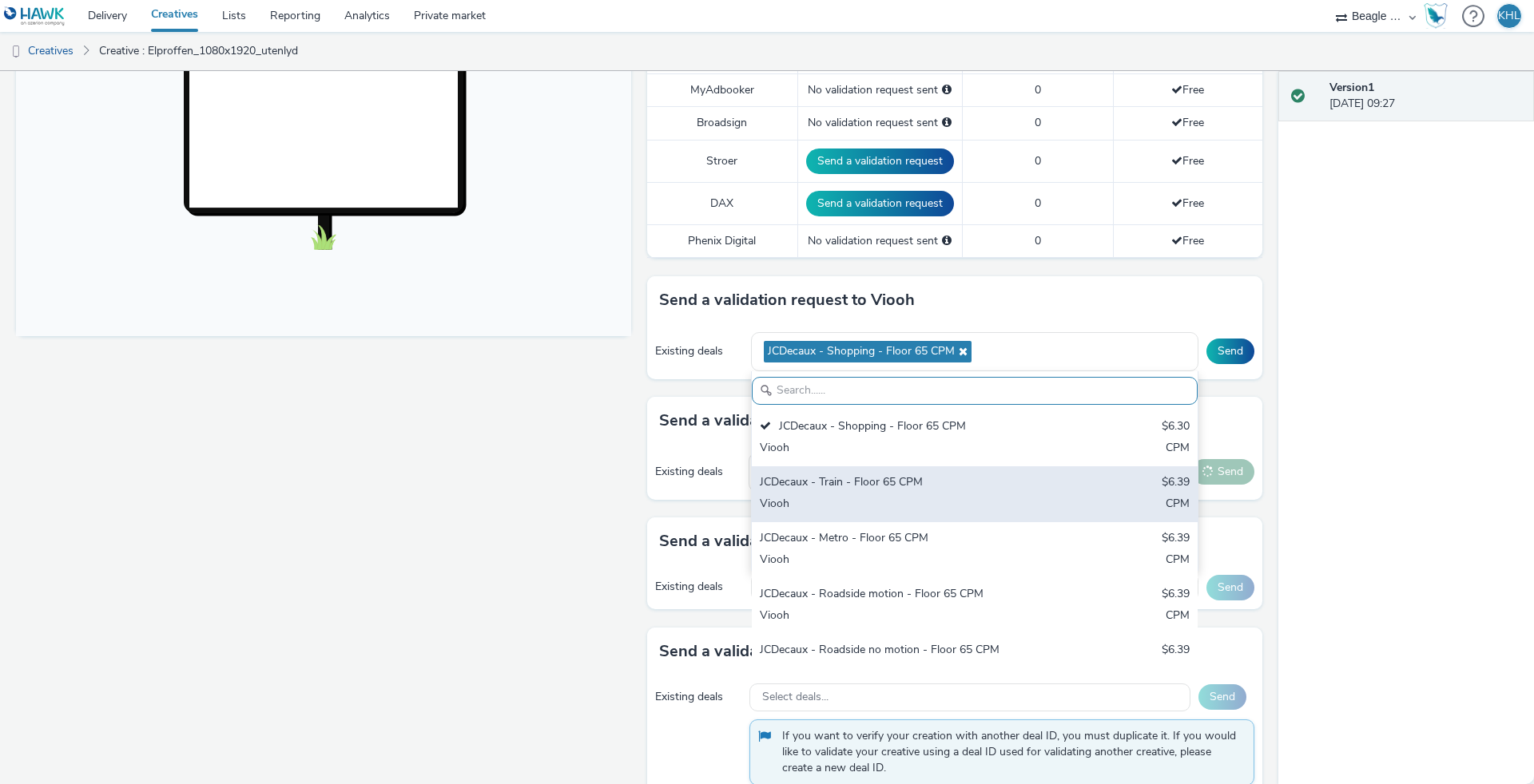
click at [848, 483] on div "JCDecaux - Train - Floor 65 CPM" at bounding box center [901, 483] width 283 height 18
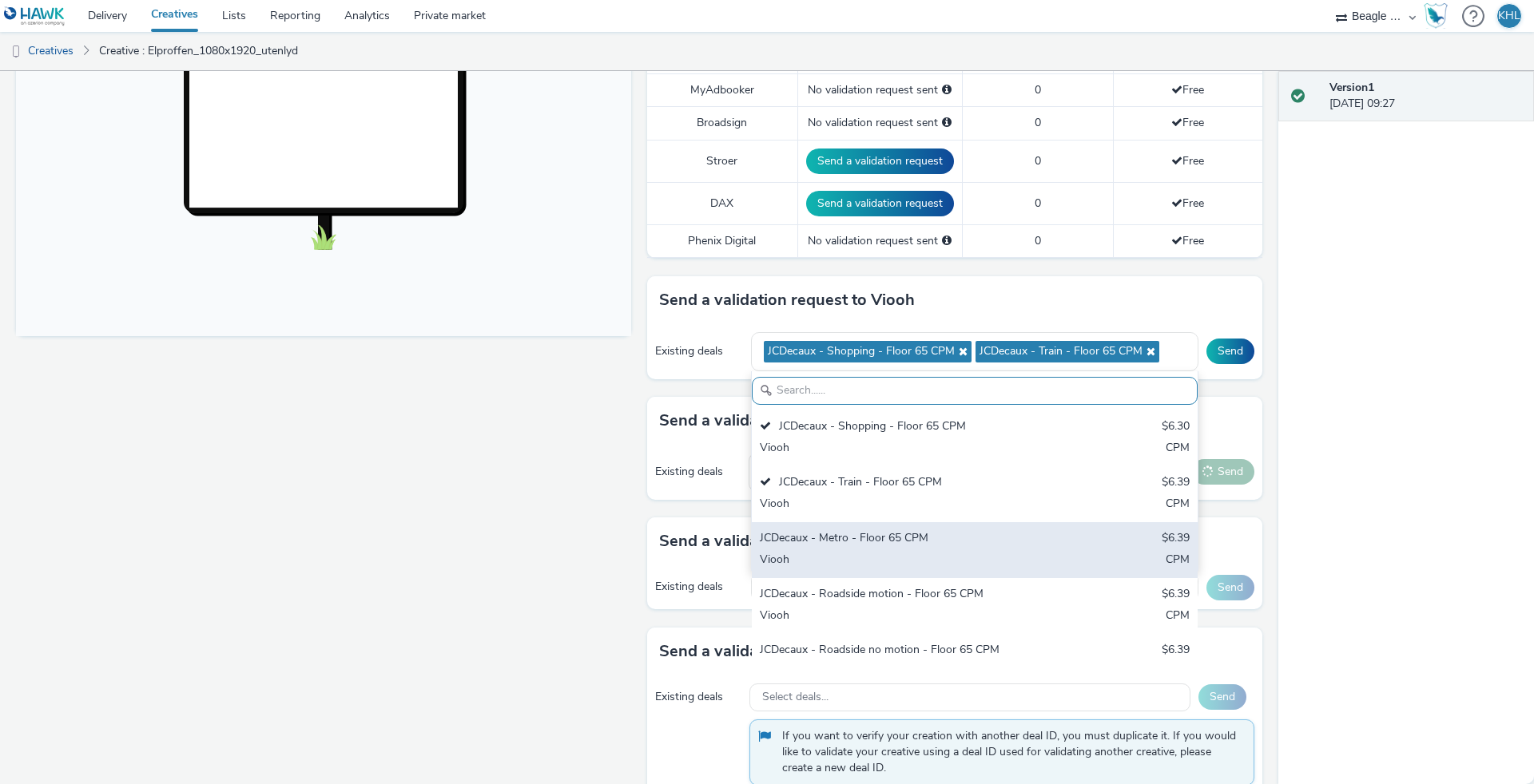
click at [848, 557] on div "Viooh" at bounding box center [901, 561] width 283 height 18
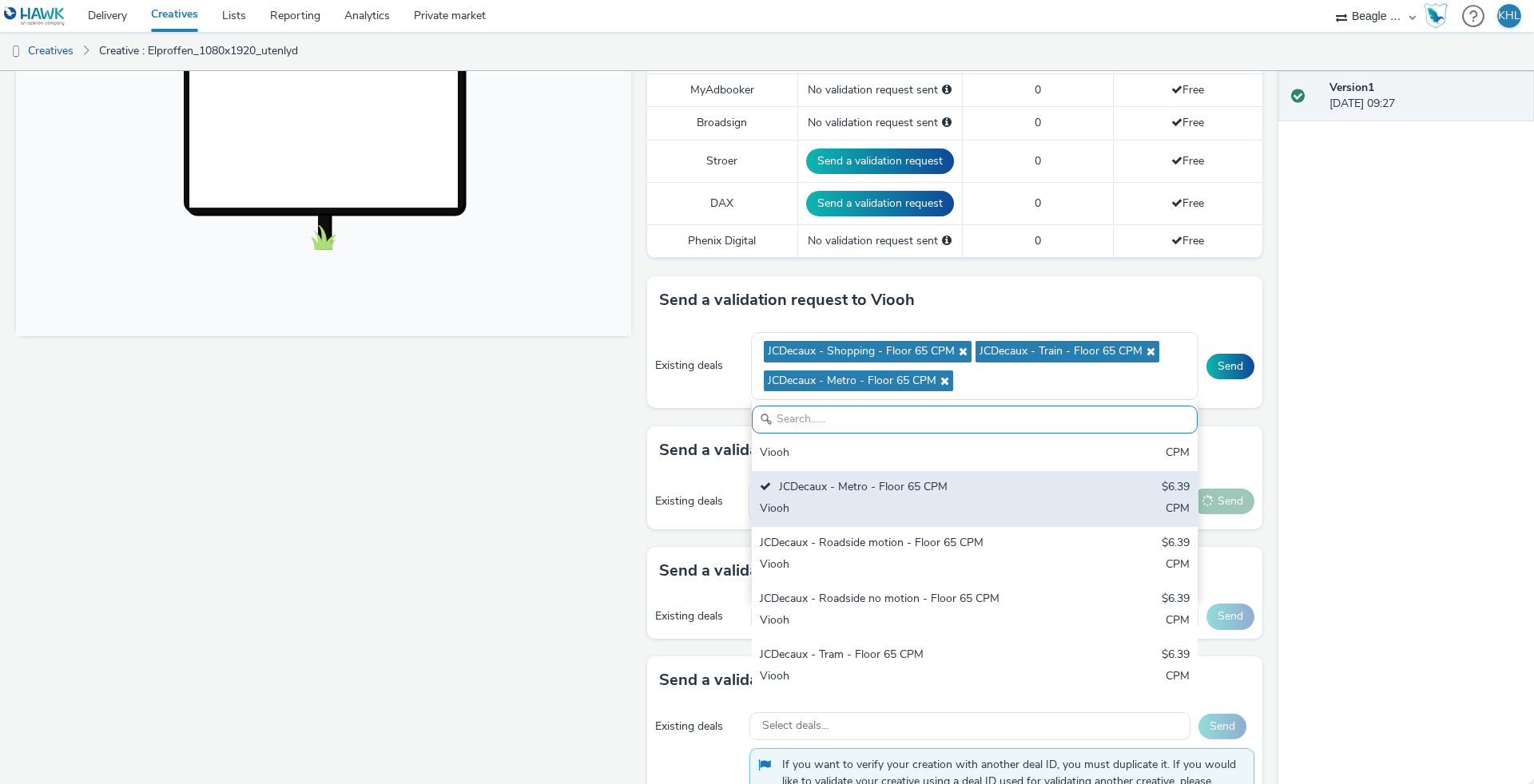
scroll to position [80, 0]
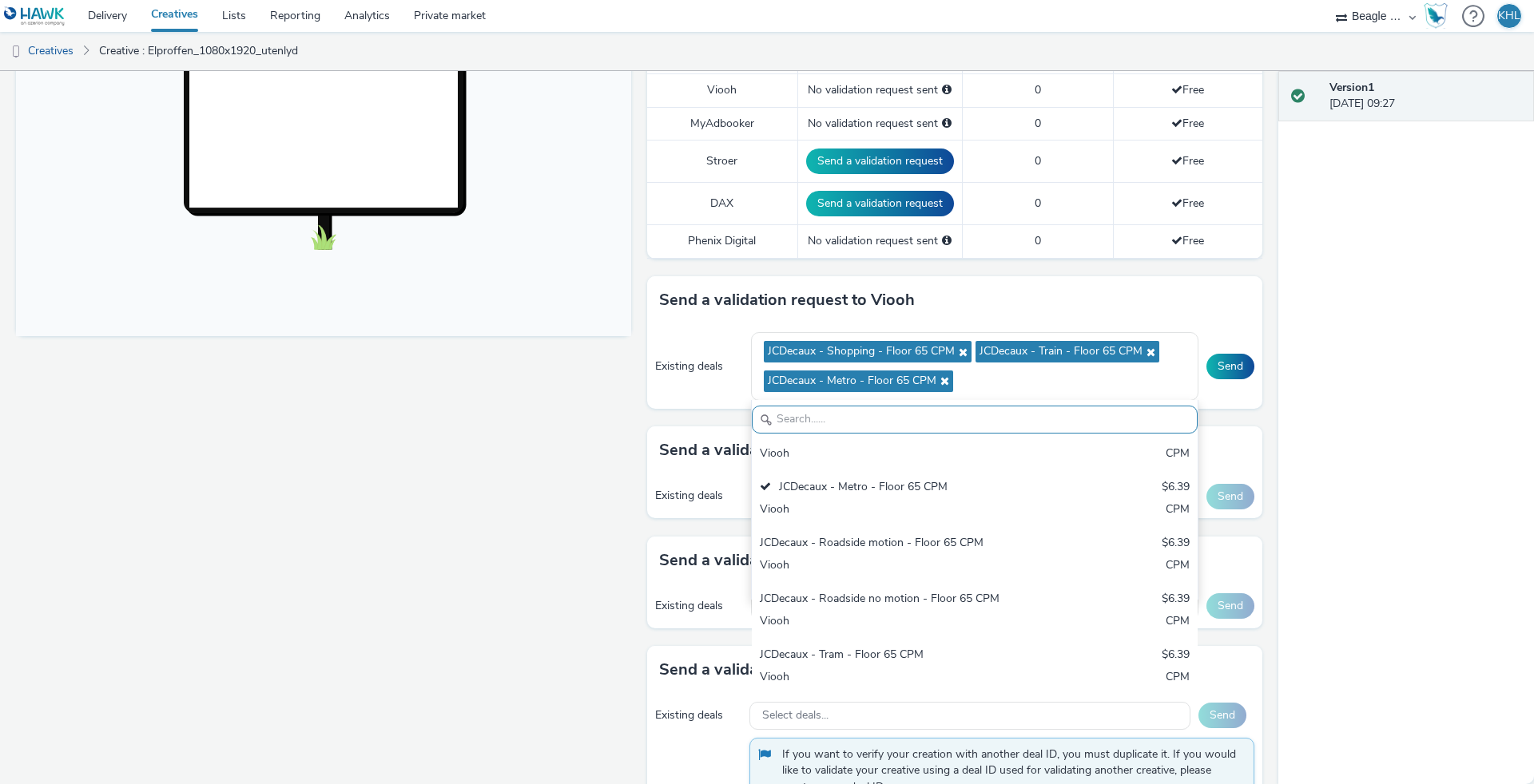
click at [478, 467] on div "Fullscreen" at bounding box center [327, 383] width 623 height 1404
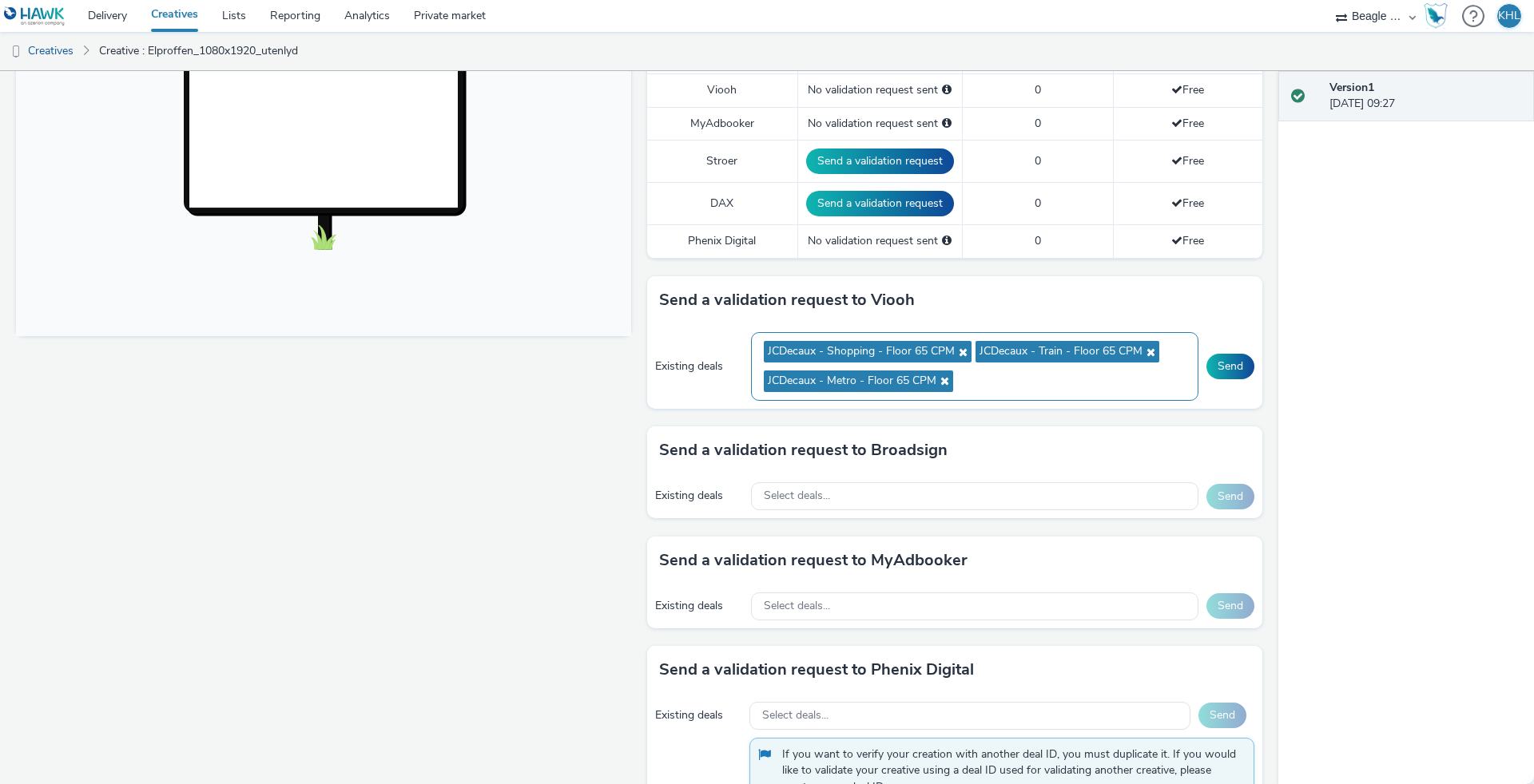
click at [1084, 394] on div "JCDecaux - Shopping - Floor 65 CPM JCDecaux - Train - Floor 65 CPM JCDecaux - M…" at bounding box center [975, 366] width 447 height 69
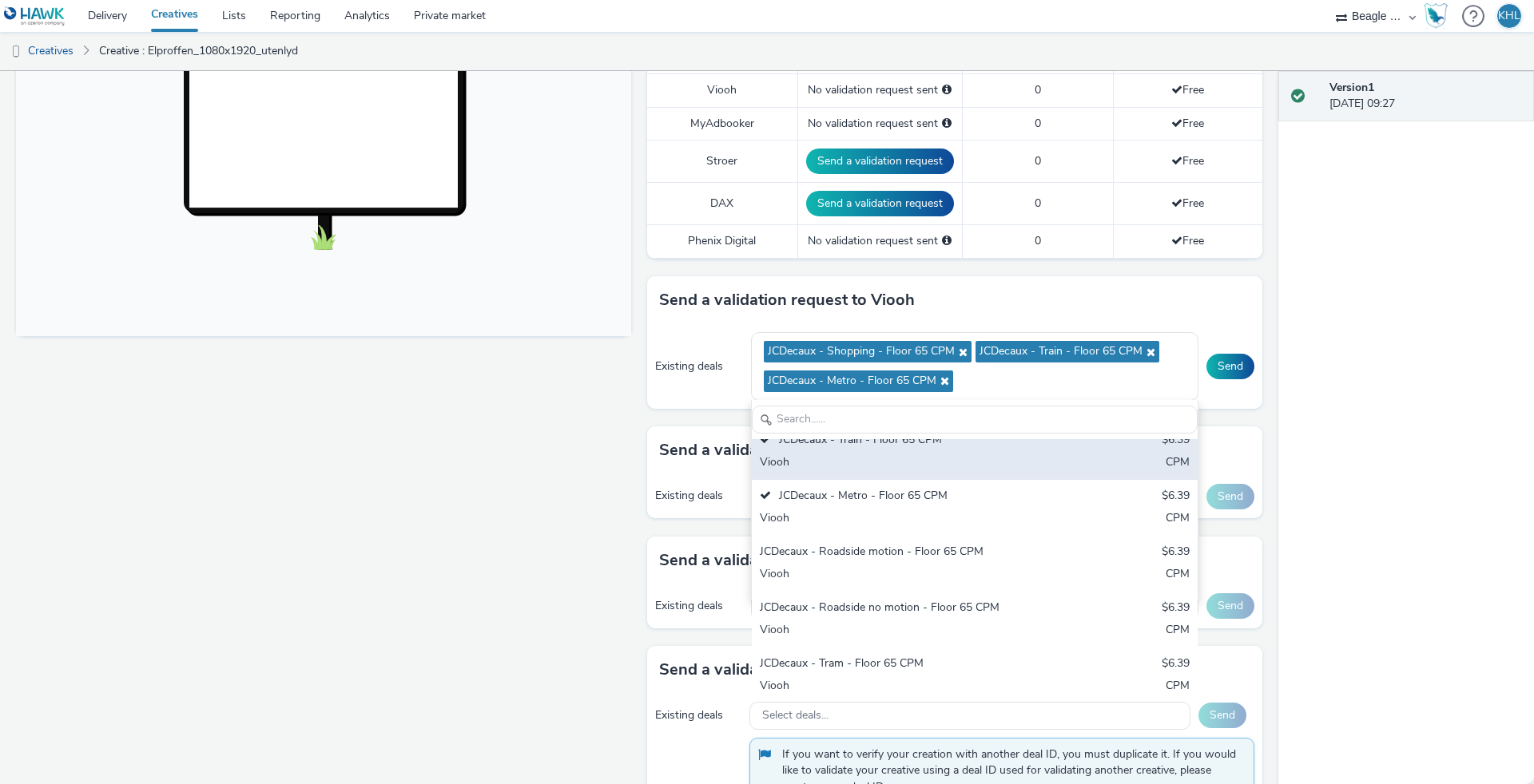
scroll to position [72, 0]
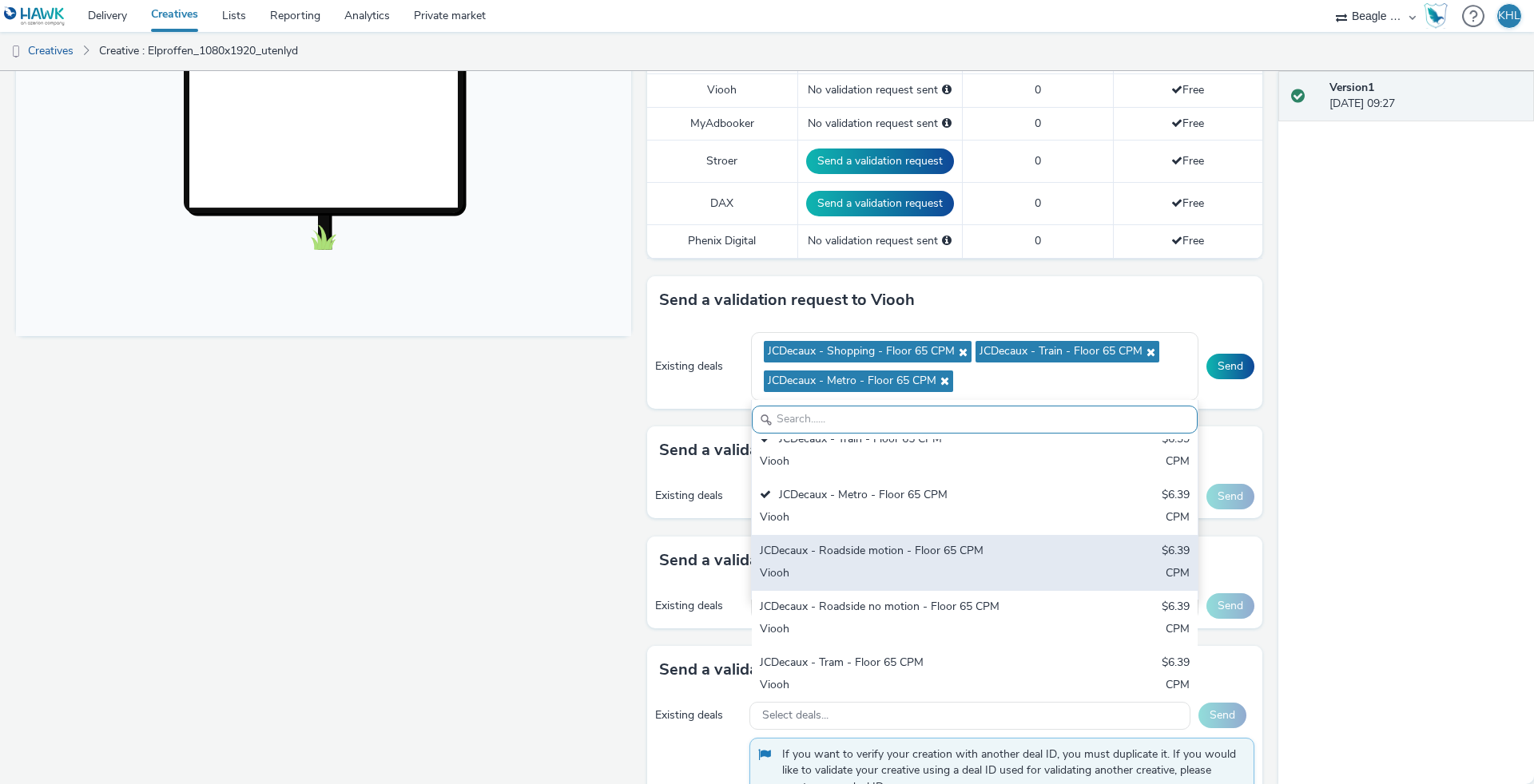
click at [897, 566] on div "Viooh" at bounding box center [901, 575] width 283 height 18
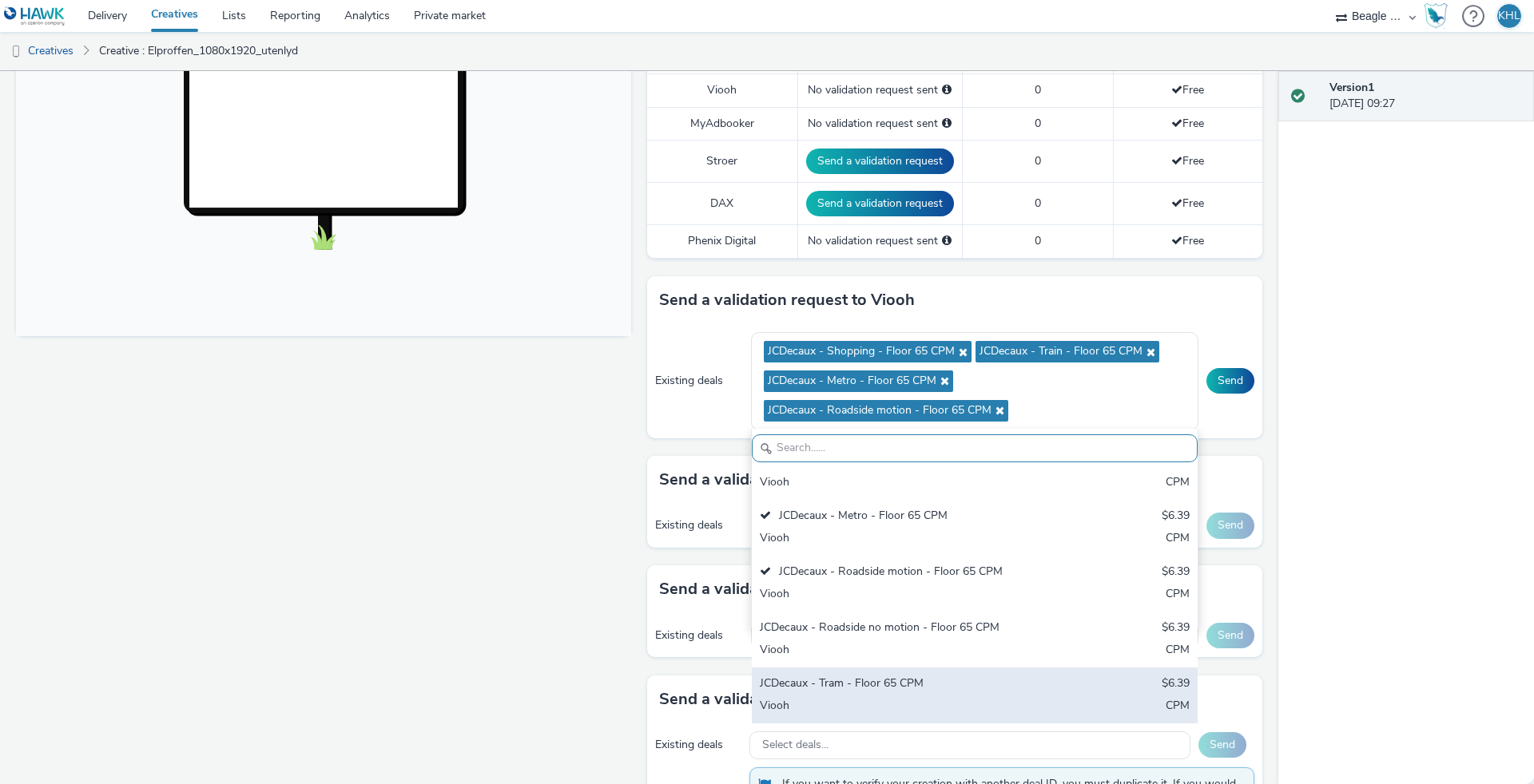
click at [856, 678] on div "JCDecaux - Tram - Floor 65 CPM" at bounding box center [901, 684] width 283 height 18
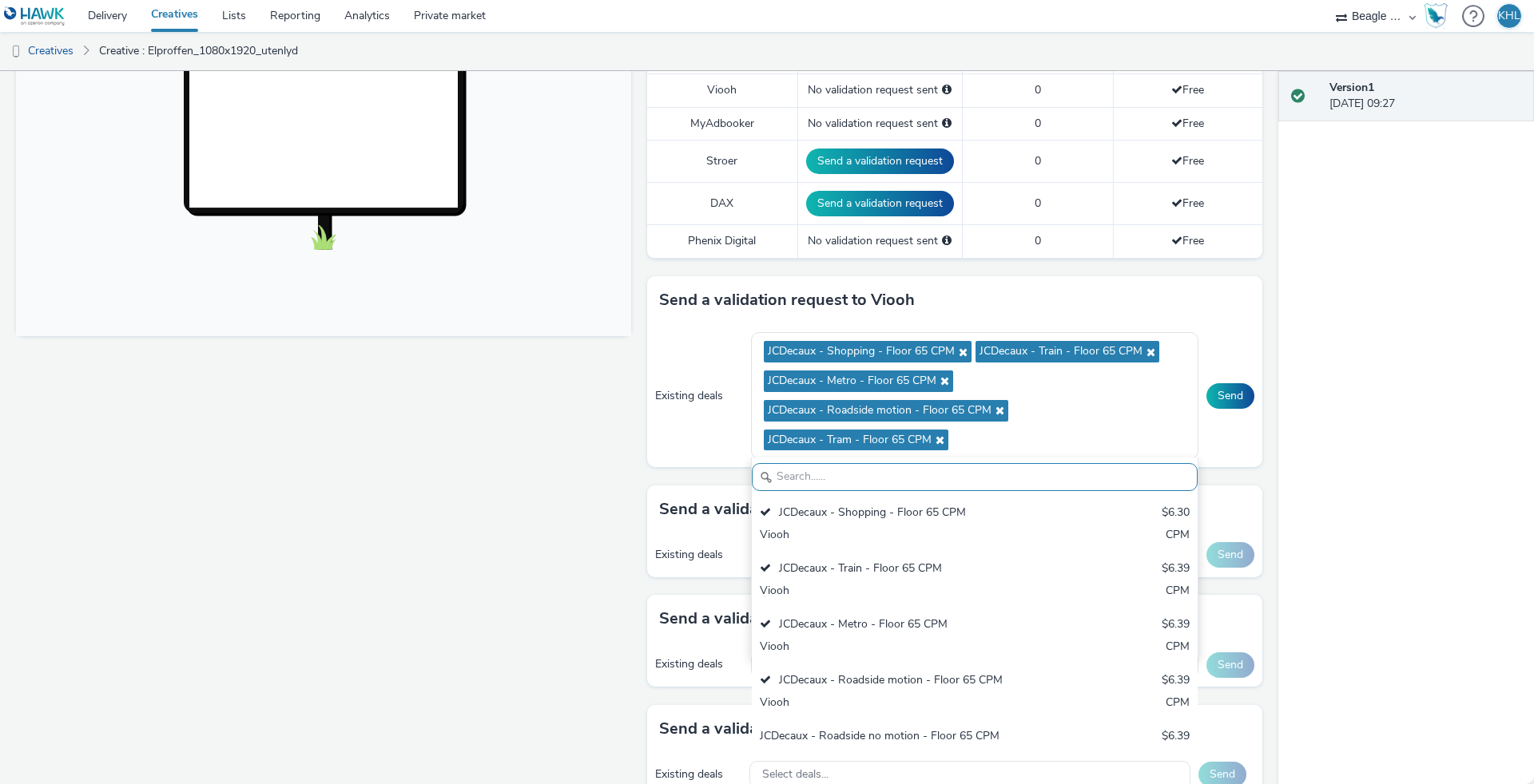
scroll to position [0, 0]
click at [567, 563] on div "Fullscreen" at bounding box center [327, 413] width 623 height 1463
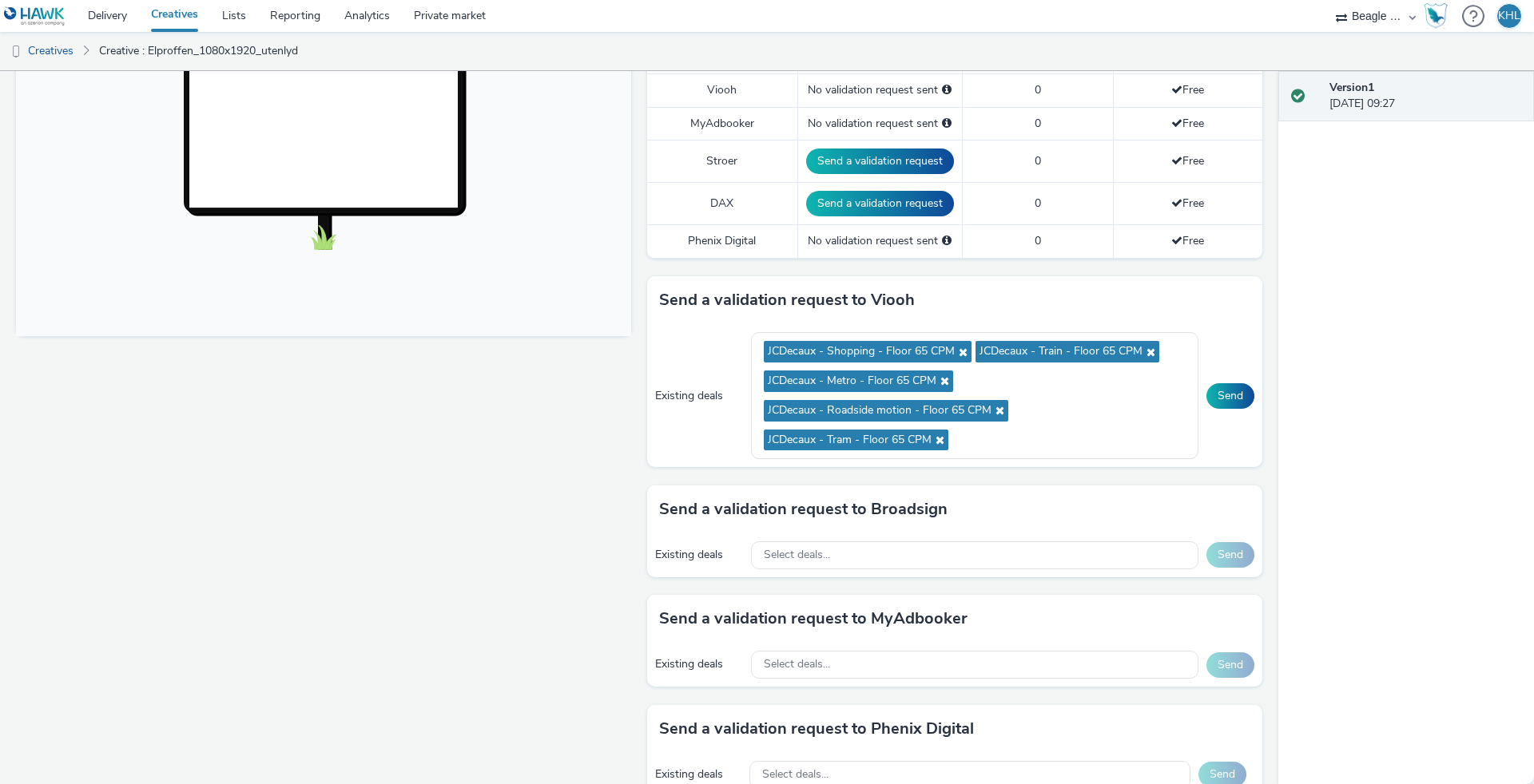
drag, startPoint x: 1231, startPoint y: 387, endPoint x: 1249, endPoint y: 403, distance: 24.1
click at [1230, 387] on button "Send" at bounding box center [1230, 395] width 48 height 26
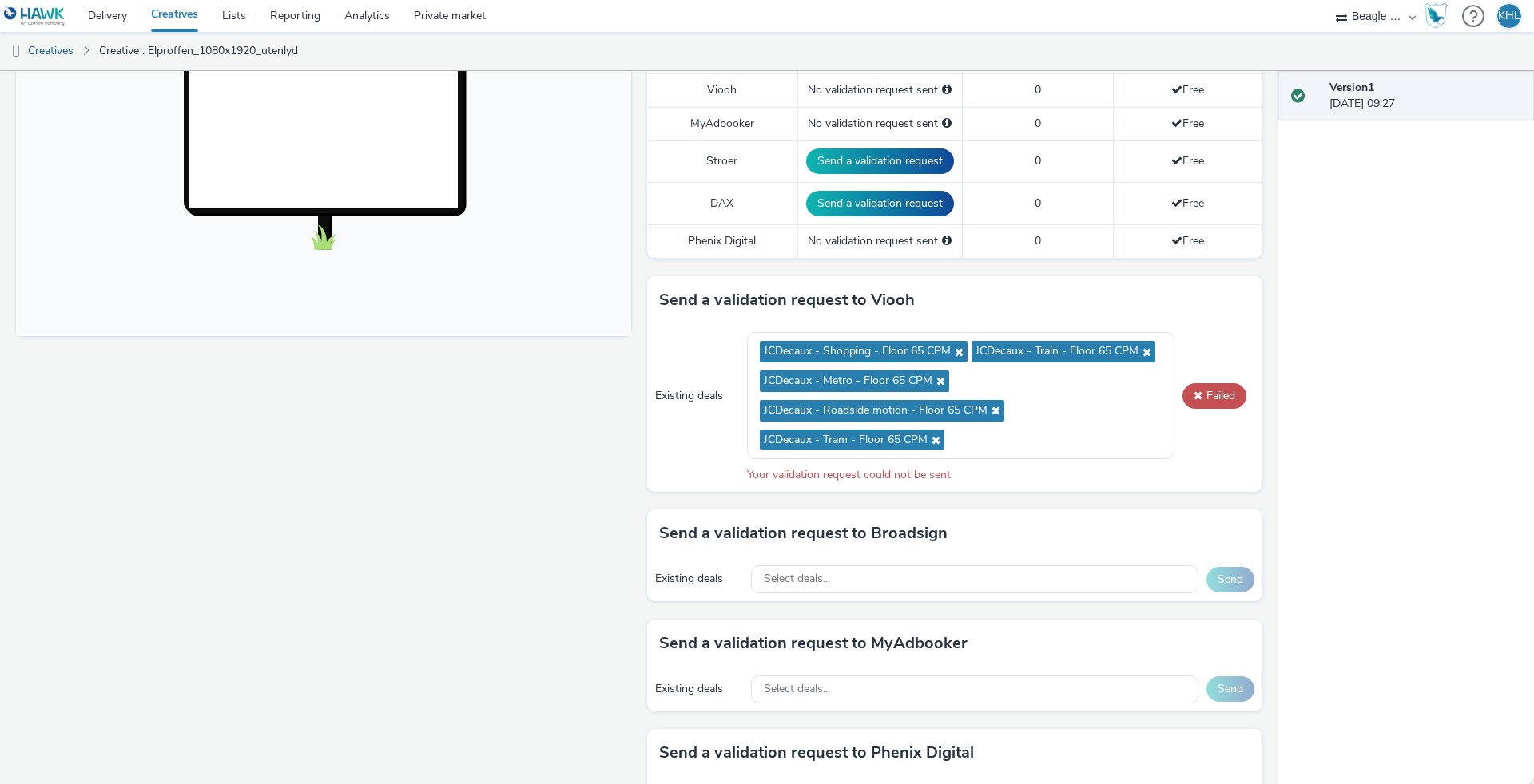
click at [1249, 403] on div "Existing deals JCDecaux - Shopping - Floor 65 CPM JCDecaux - Train - Floor 65 C…" at bounding box center [955, 408] width 615 height 168
click at [1235, 397] on button "Failed" at bounding box center [1214, 395] width 64 height 26
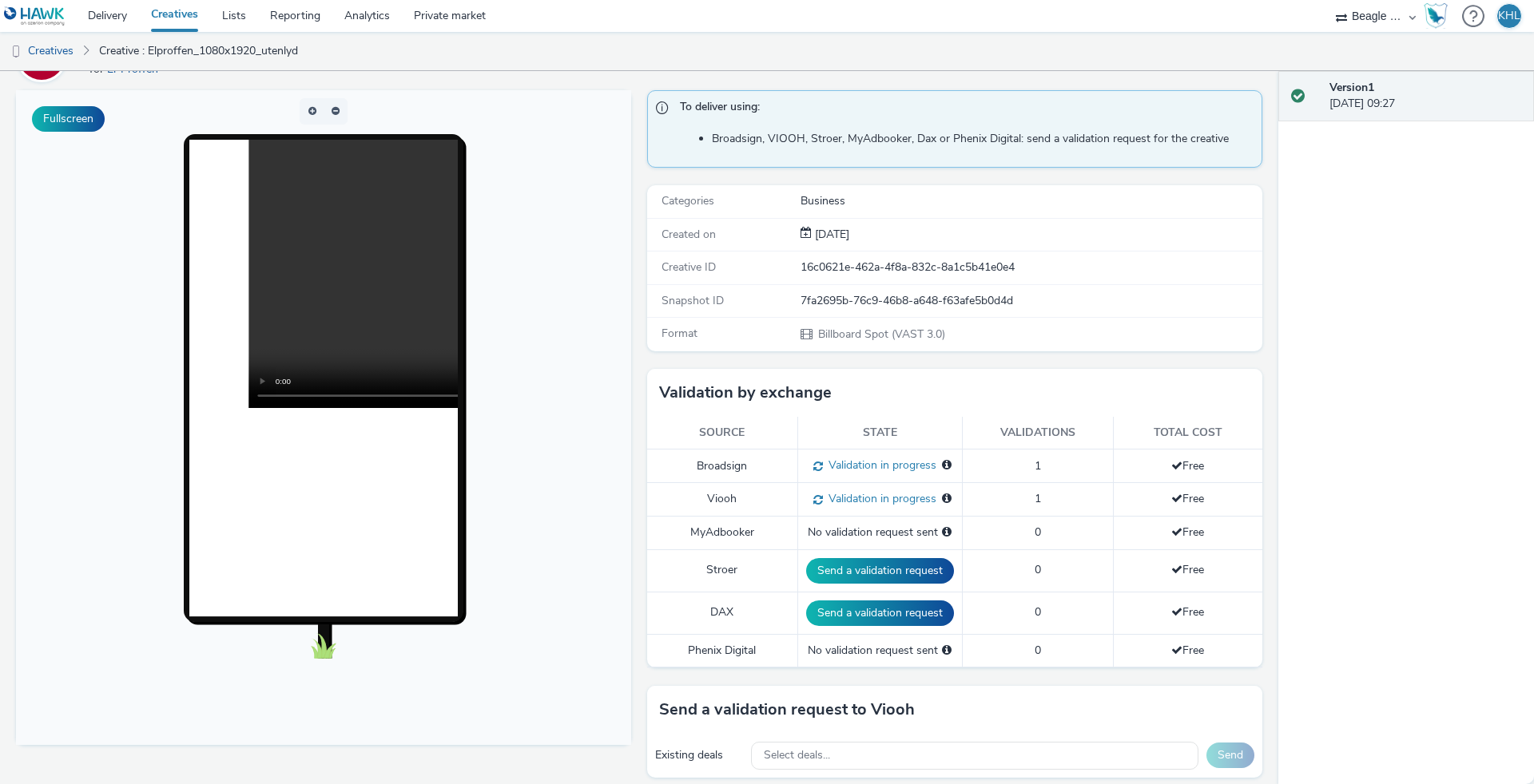
scroll to position [96, 0]
